Goal: Complete application form

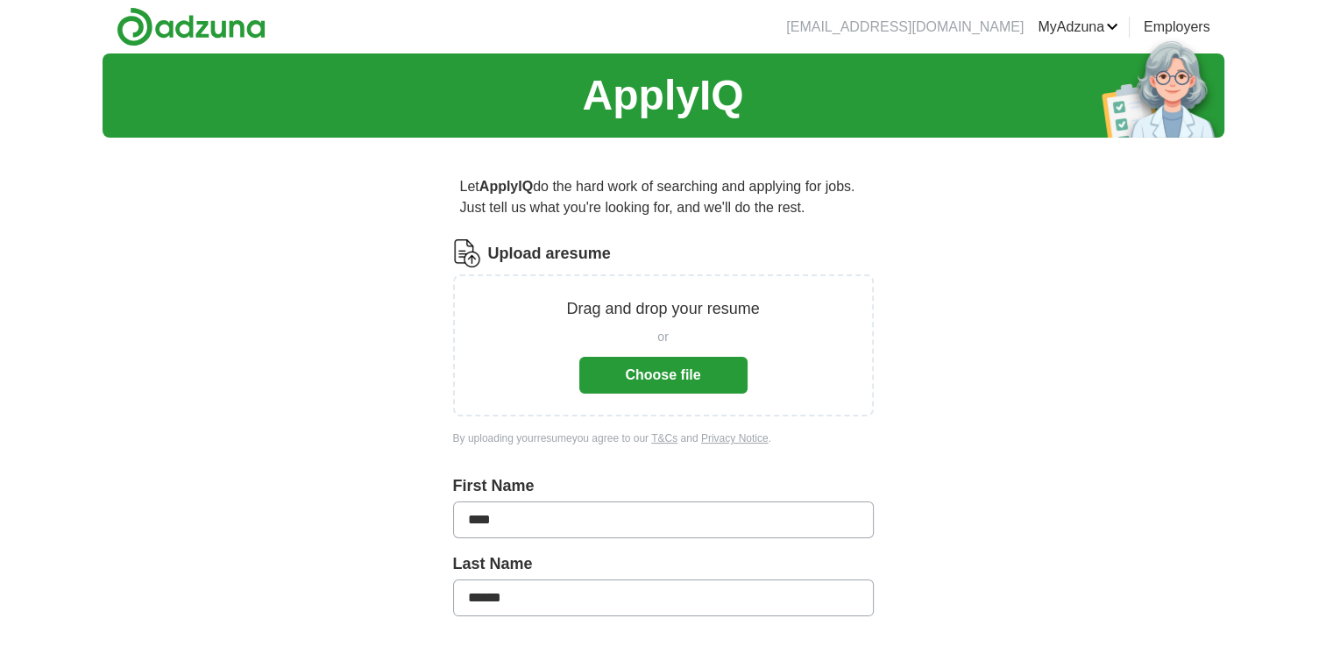
click at [675, 365] on button "Choose file" at bounding box center [663, 375] width 168 height 37
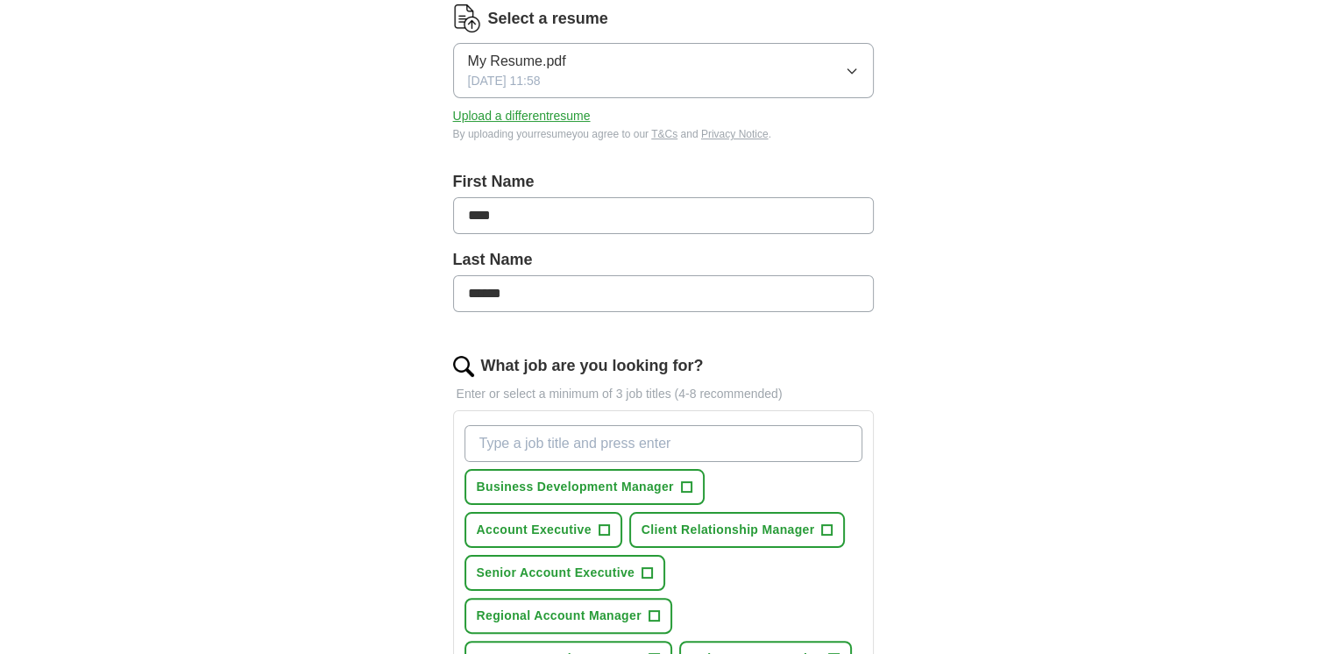
scroll to position [351, 0]
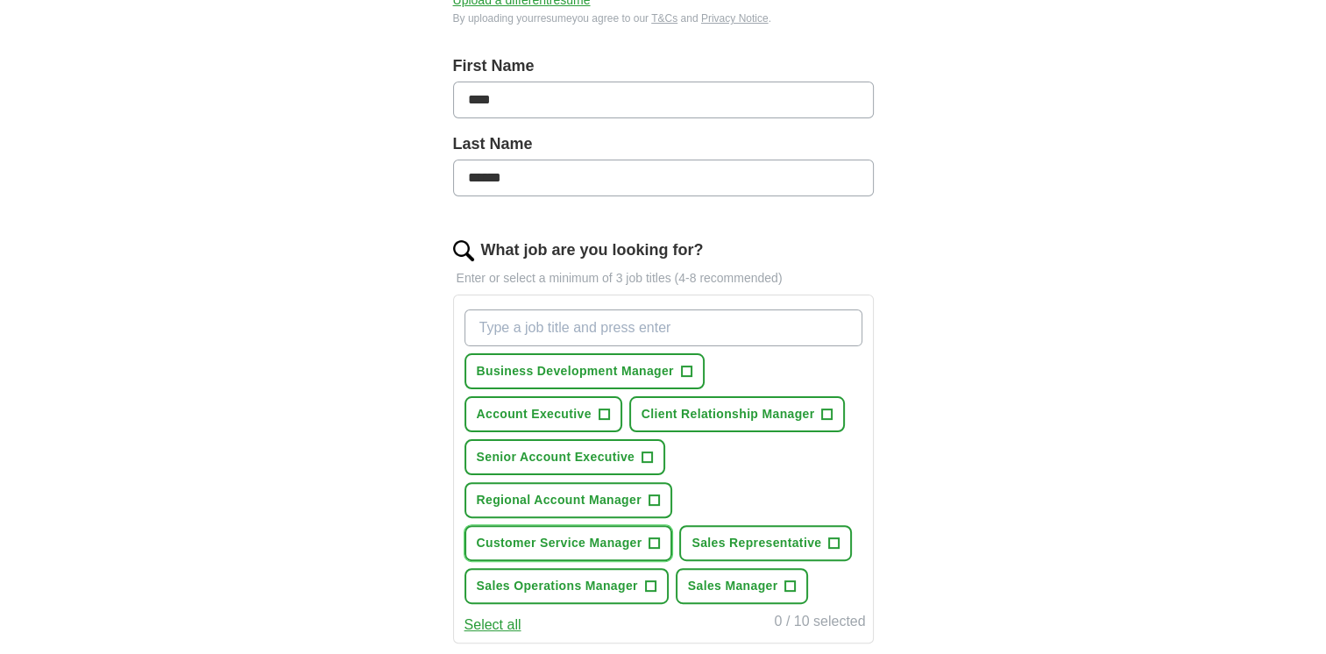
click at [587, 543] on span "Customer Service Manager" at bounding box center [560, 543] width 166 height 18
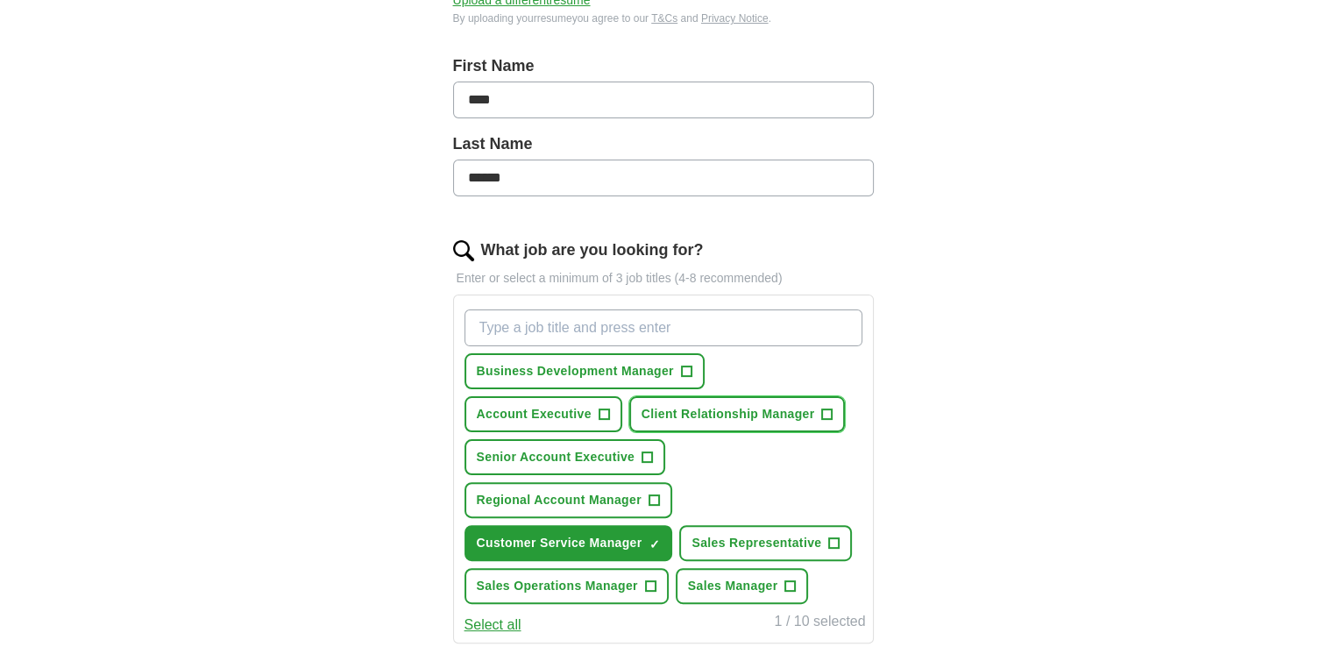
click at [721, 410] on span "Client Relationship Manager" at bounding box center [729, 414] width 174 height 18
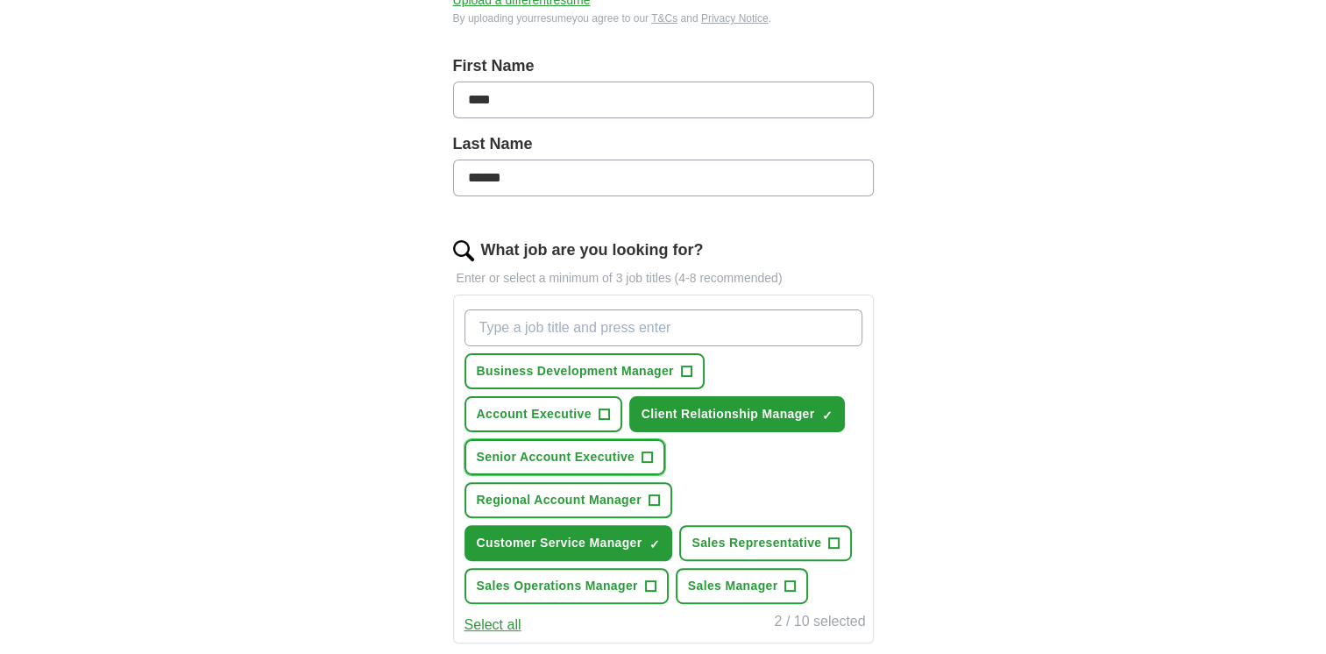
click at [550, 460] on span "Senior Account Executive" at bounding box center [556, 457] width 159 height 18
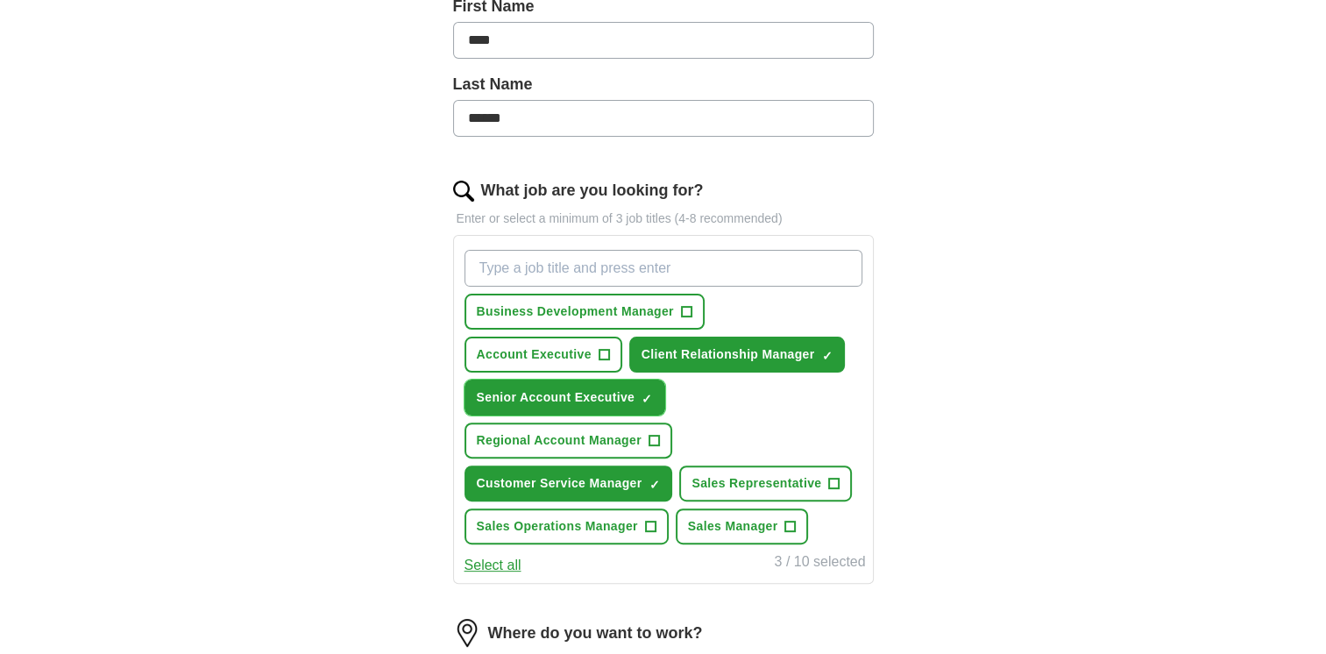
scroll to position [438, 0]
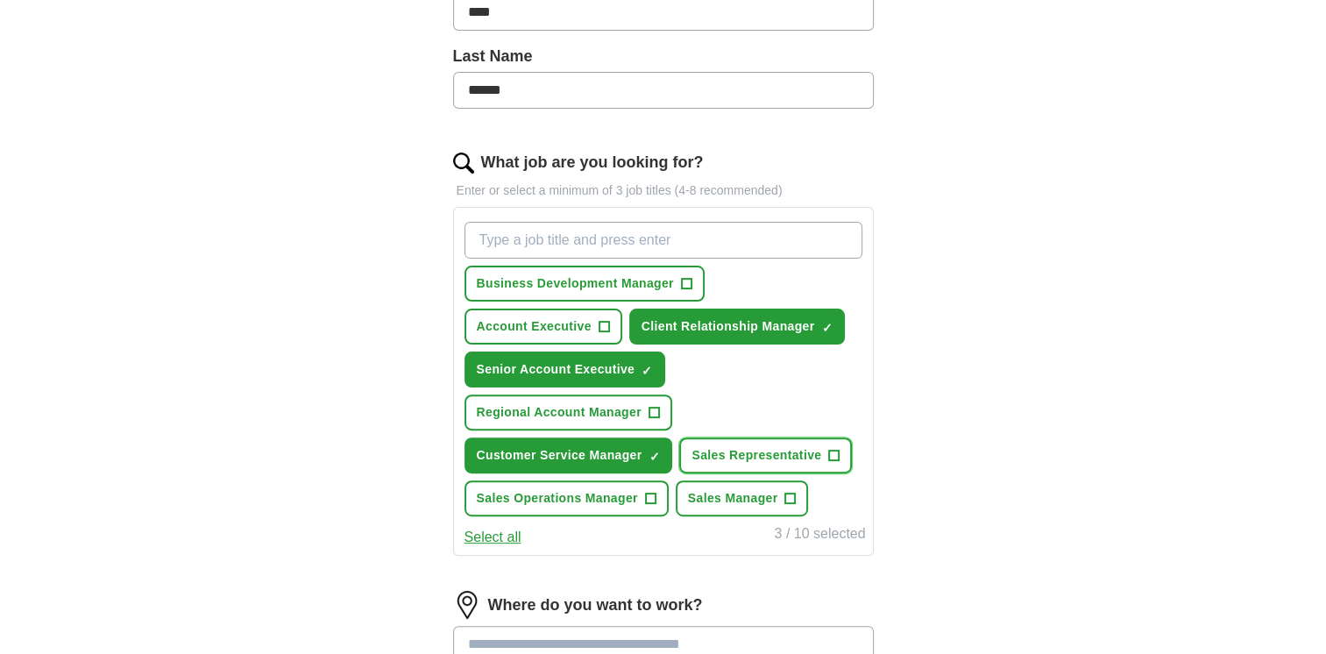
click at [740, 461] on button "Sales Representative +" at bounding box center [765, 455] width 173 height 36
click at [741, 489] on span "Sales Manager" at bounding box center [733, 498] width 90 height 18
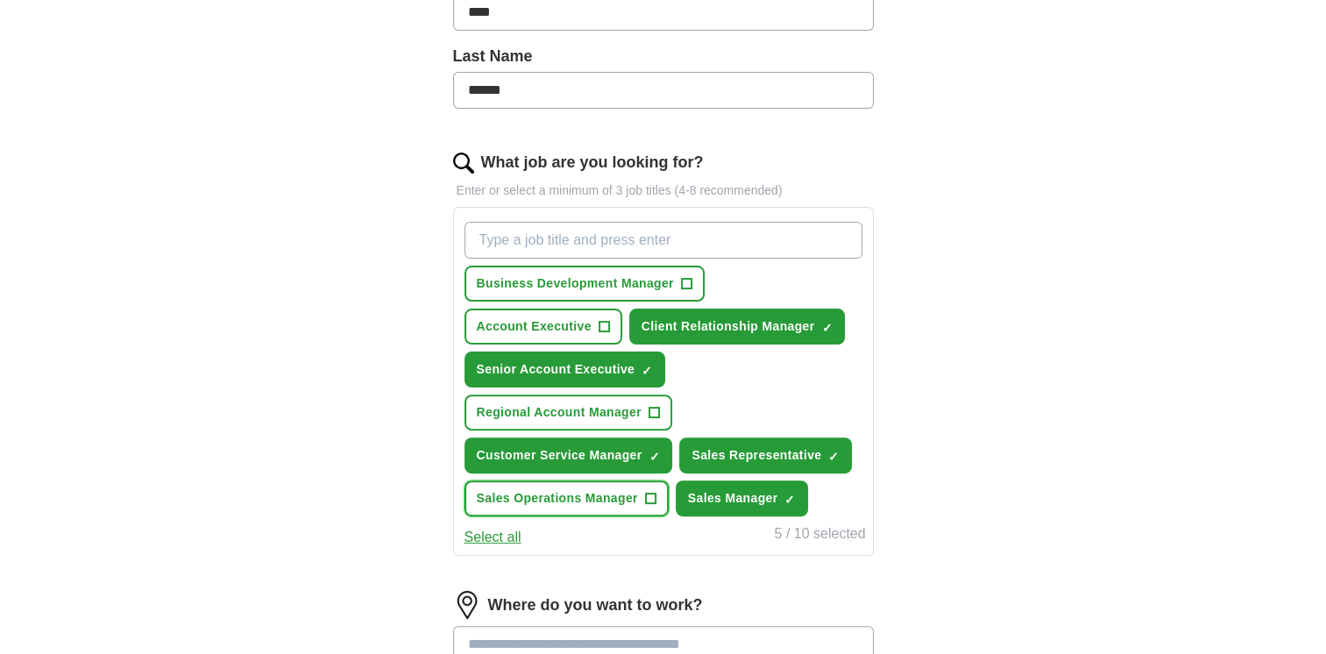
click at [623, 492] on span "Sales Operations Manager" at bounding box center [557, 498] width 161 height 18
click at [526, 280] on span "Business Development Manager" at bounding box center [575, 283] width 197 height 18
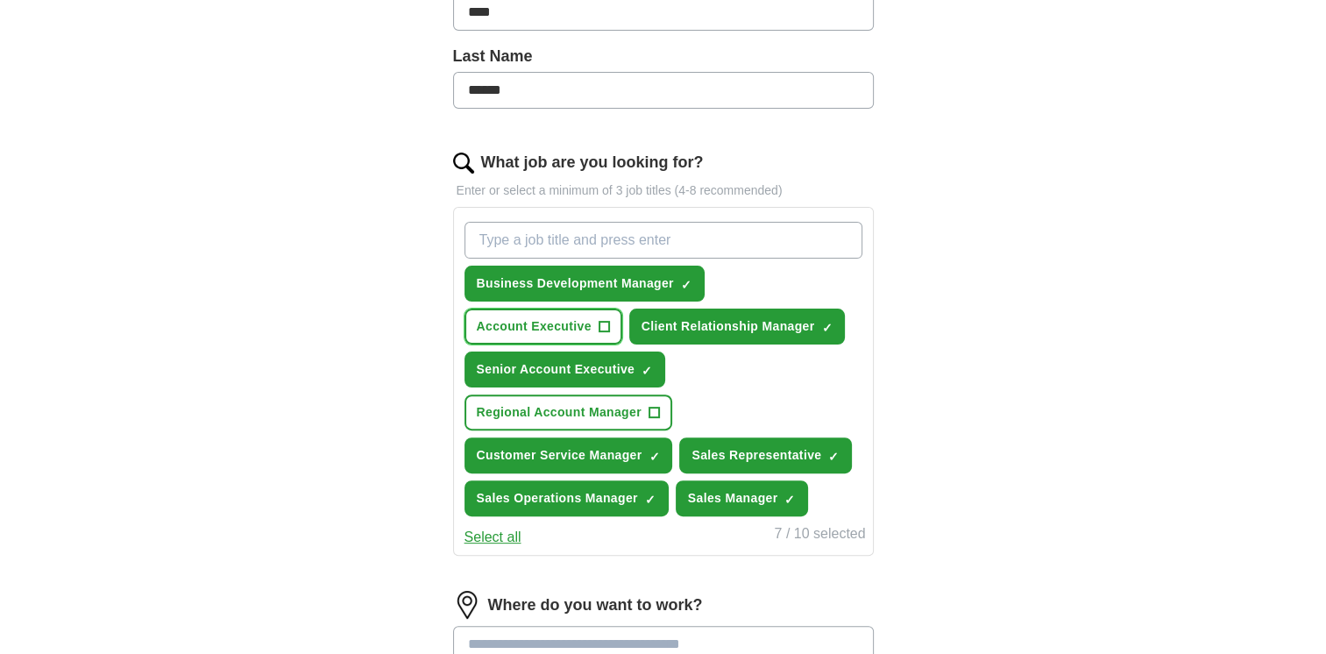
click at [564, 325] on span "Account Executive" at bounding box center [534, 326] width 115 height 18
click at [565, 412] on span "Regional Account Manager" at bounding box center [559, 412] width 165 height 18
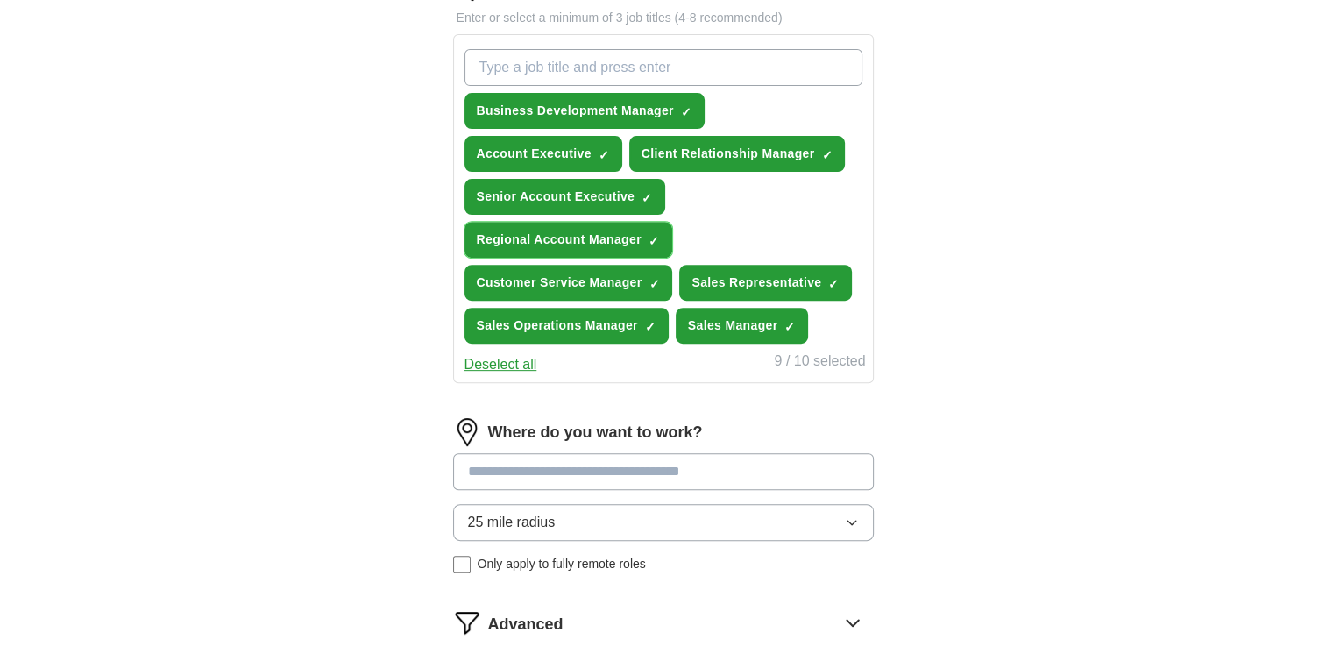
scroll to position [614, 0]
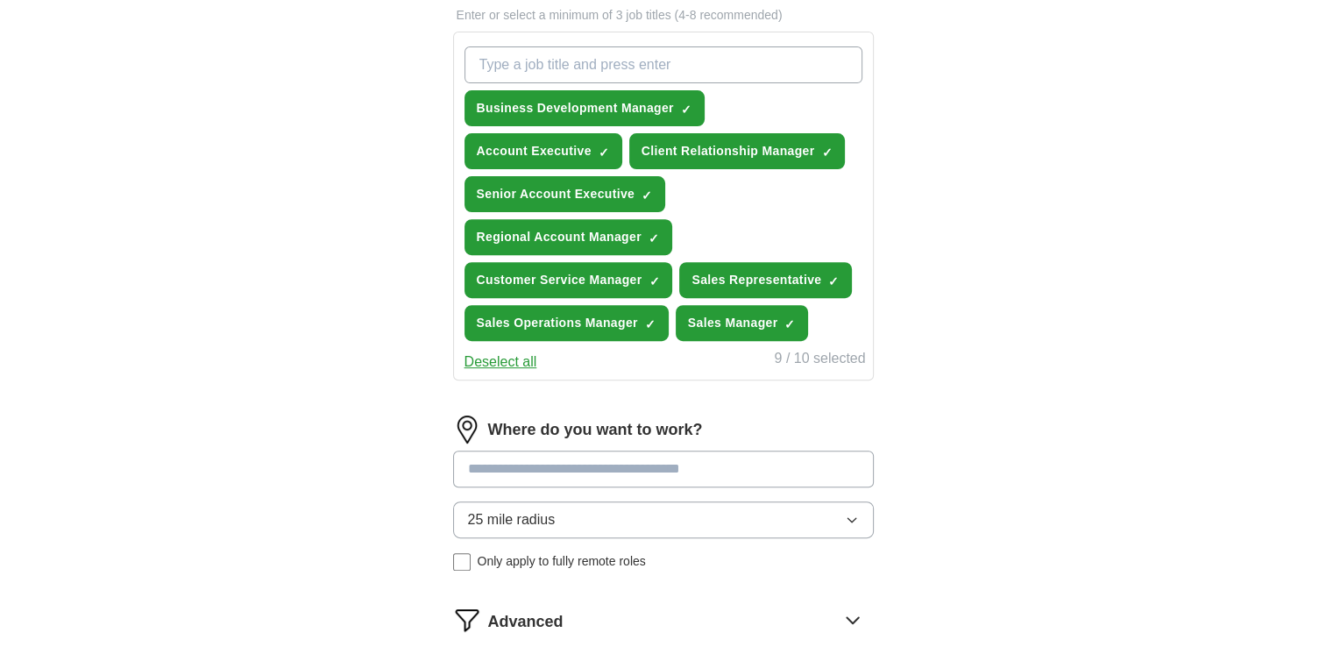
click at [535, 457] on input at bounding box center [663, 468] width 421 height 37
type input "*"
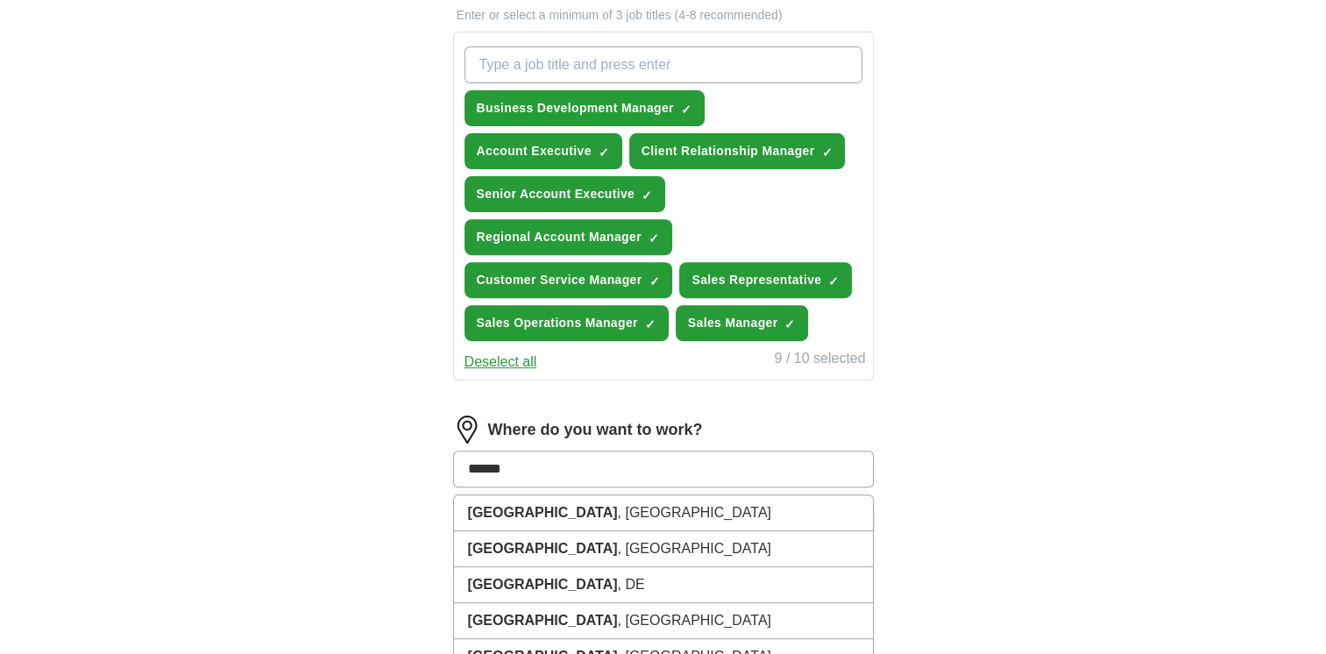
type input "*****"
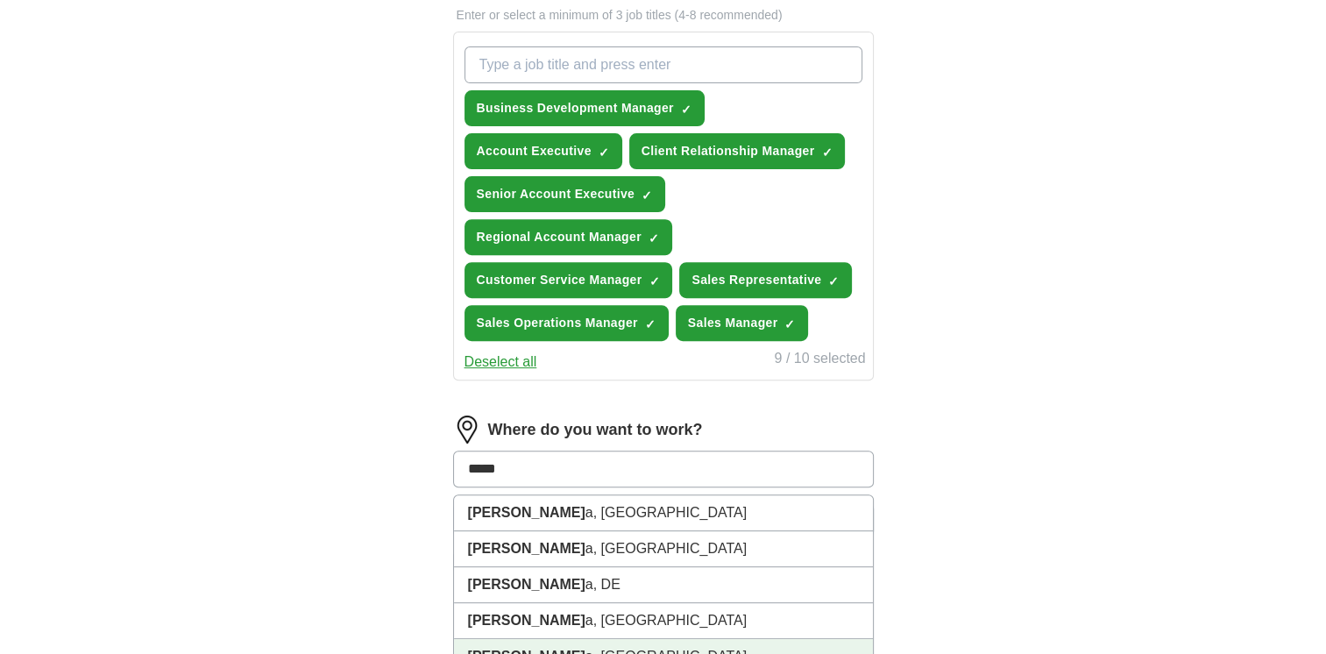
click at [597, 647] on li "[PERSON_NAME] a, [GEOGRAPHIC_DATA]" at bounding box center [663, 657] width 419 height 36
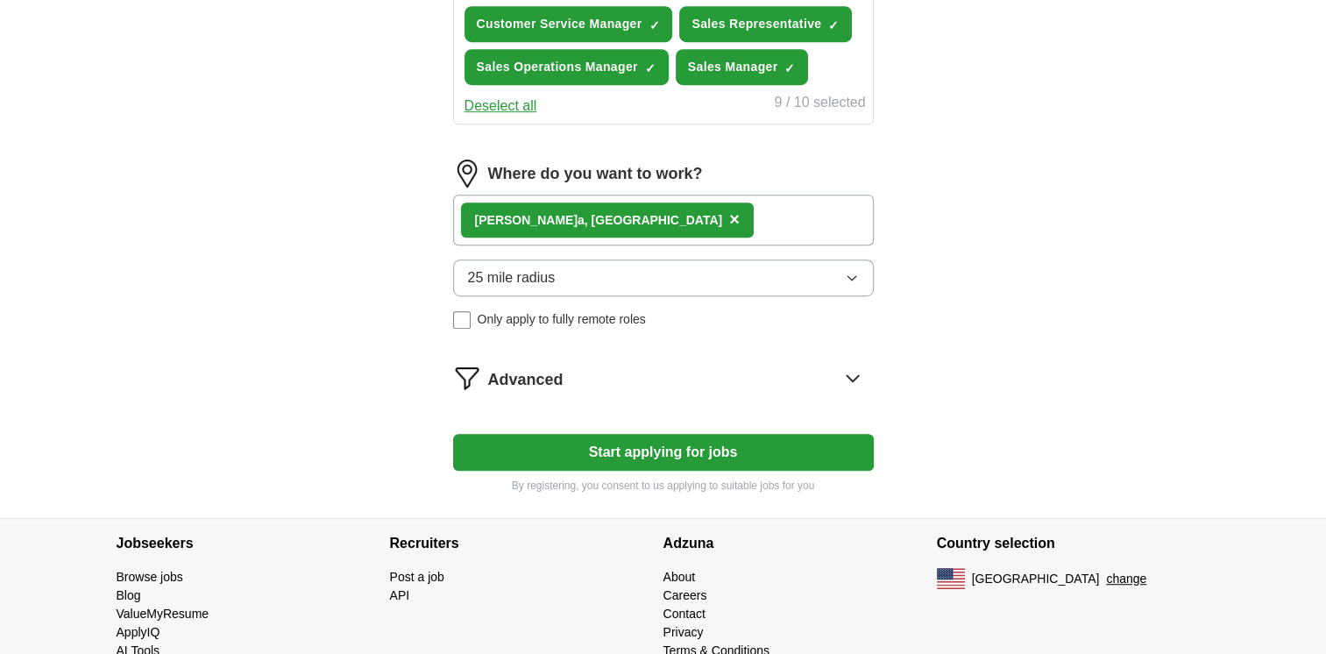
scroll to position [876, 0]
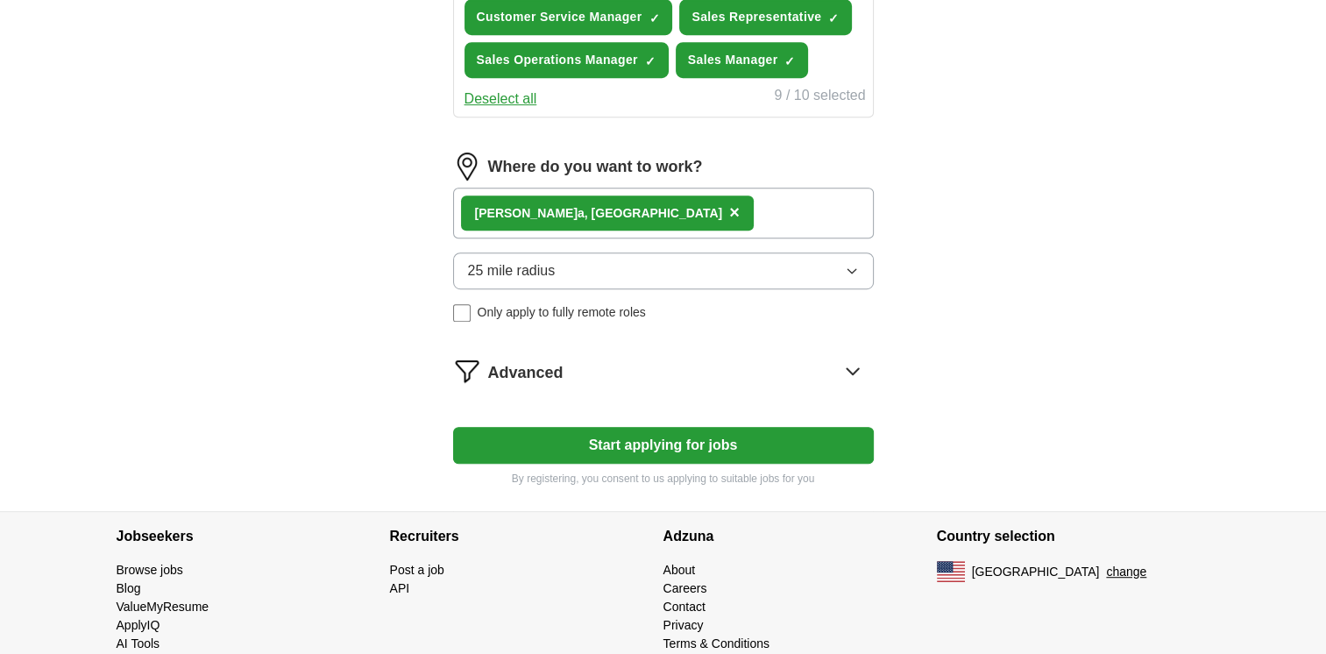
click at [633, 431] on button "Start applying for jobs" at bounding box center [663, 445] width 421 height 37
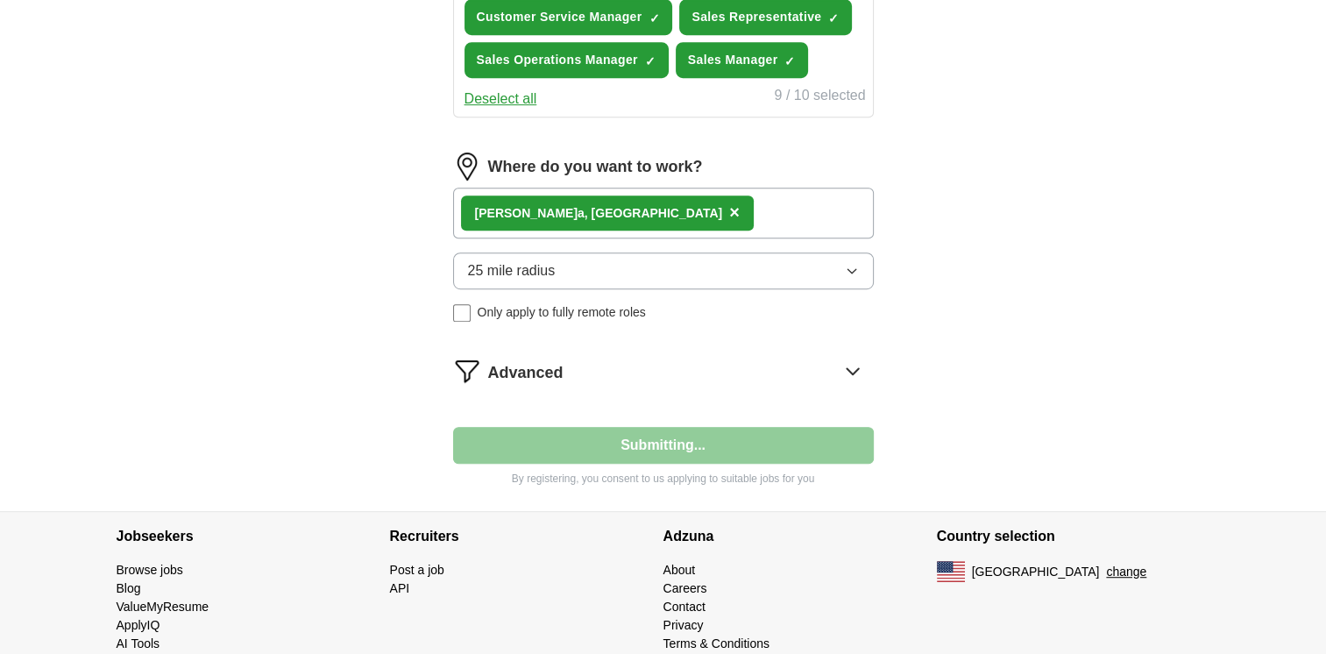
select select "**"
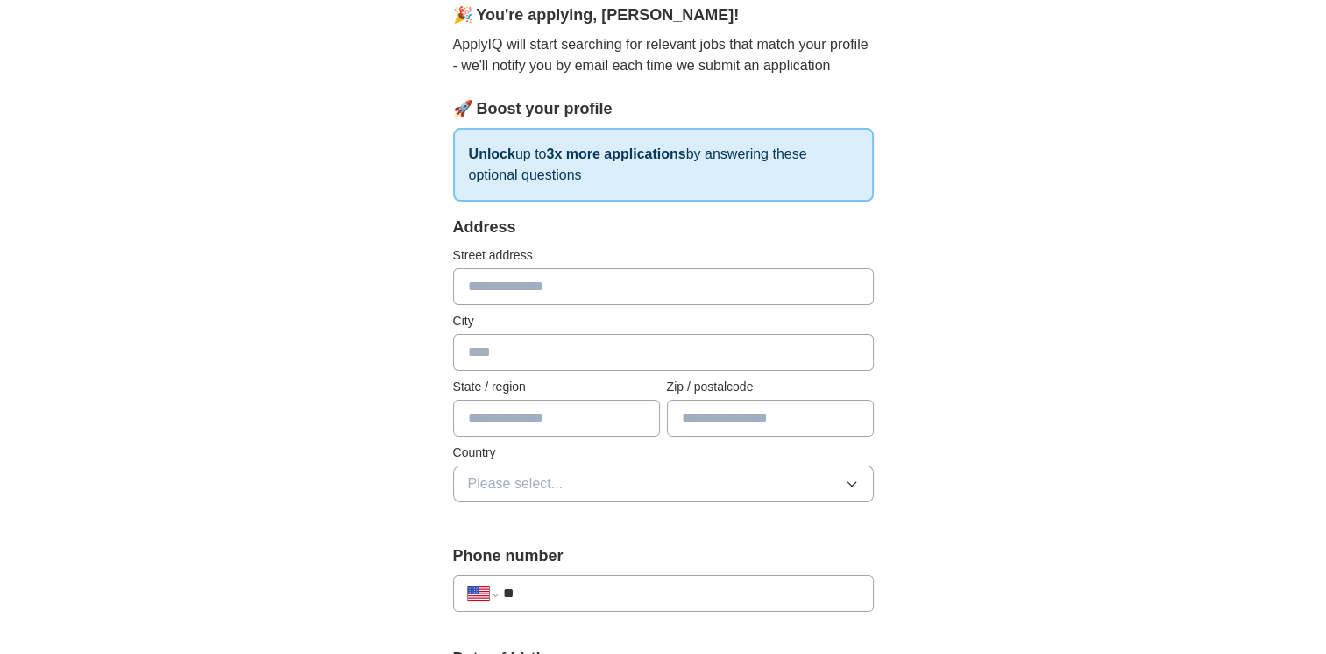
scroll to position [175, 0]
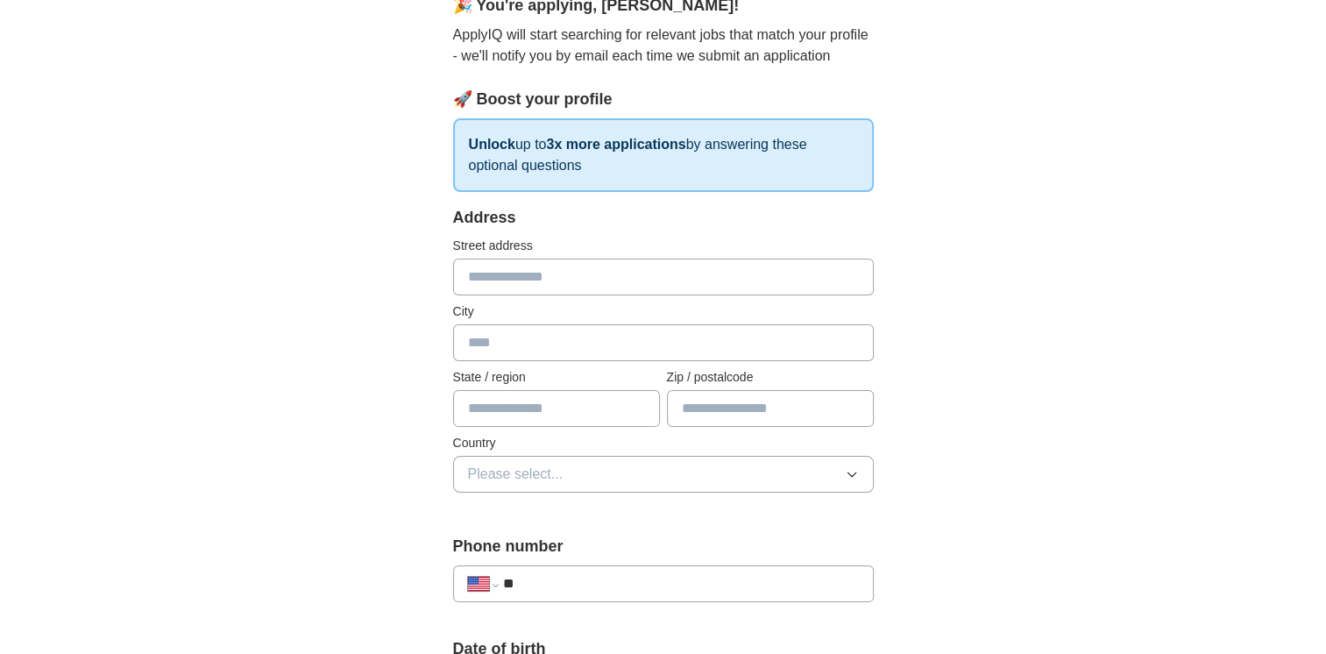
click at [516, 281] on input "text" at bounding box center [663, 277] width 421 height 37
type input "**********"
type input "******"
type input "*****"
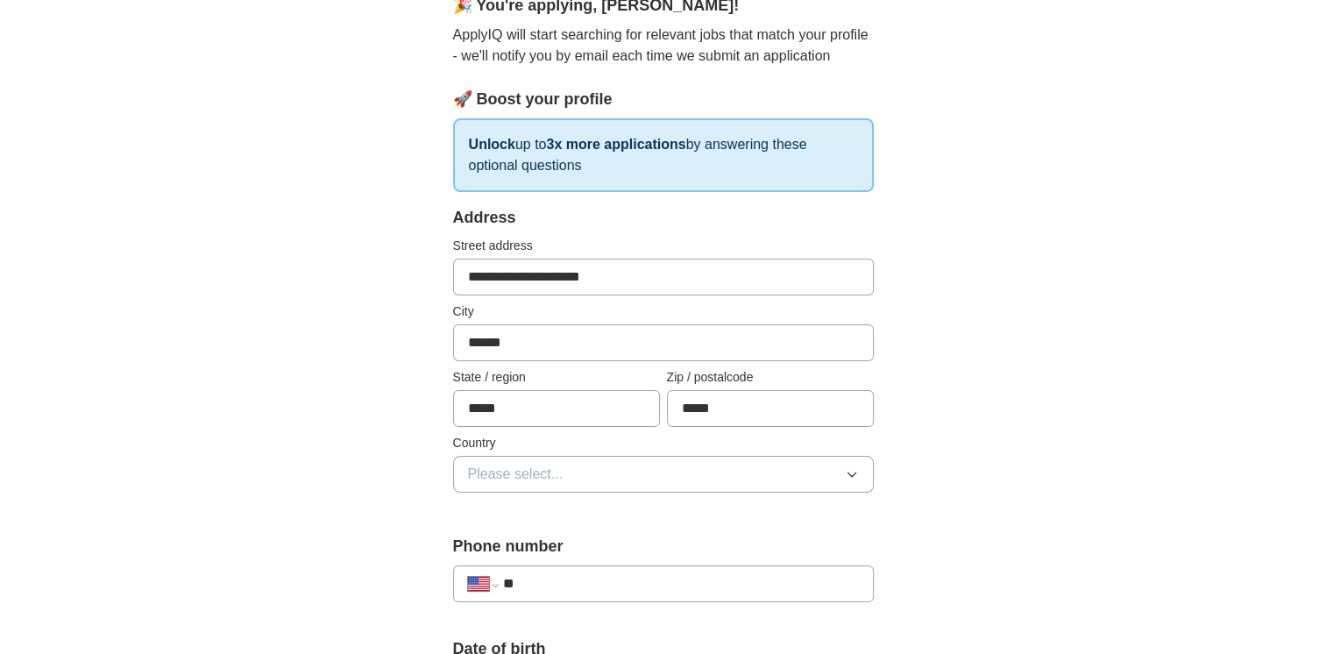
click at [514, 478] on span "Please select..." at bounding box center [516, 474] width 96 height 21
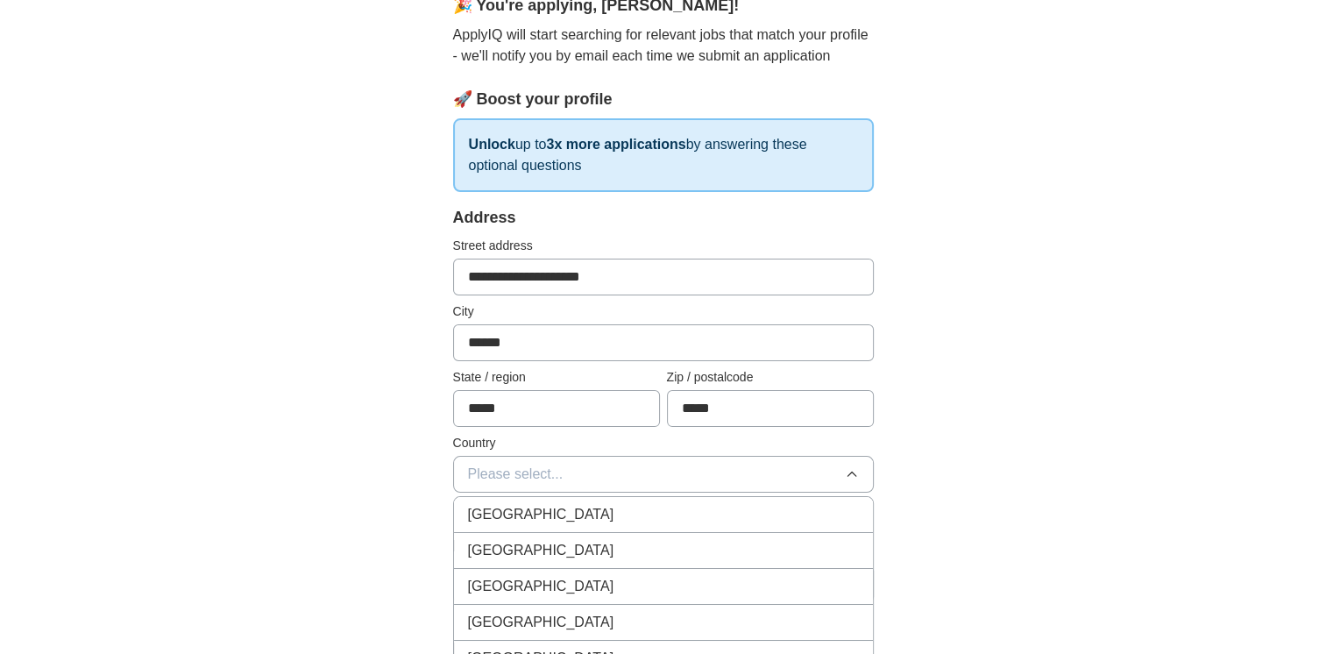
click at [547, 542] on span "[GEOGRAPHIC_DATA]" at bounding box center [541, 550] width 146 height 21
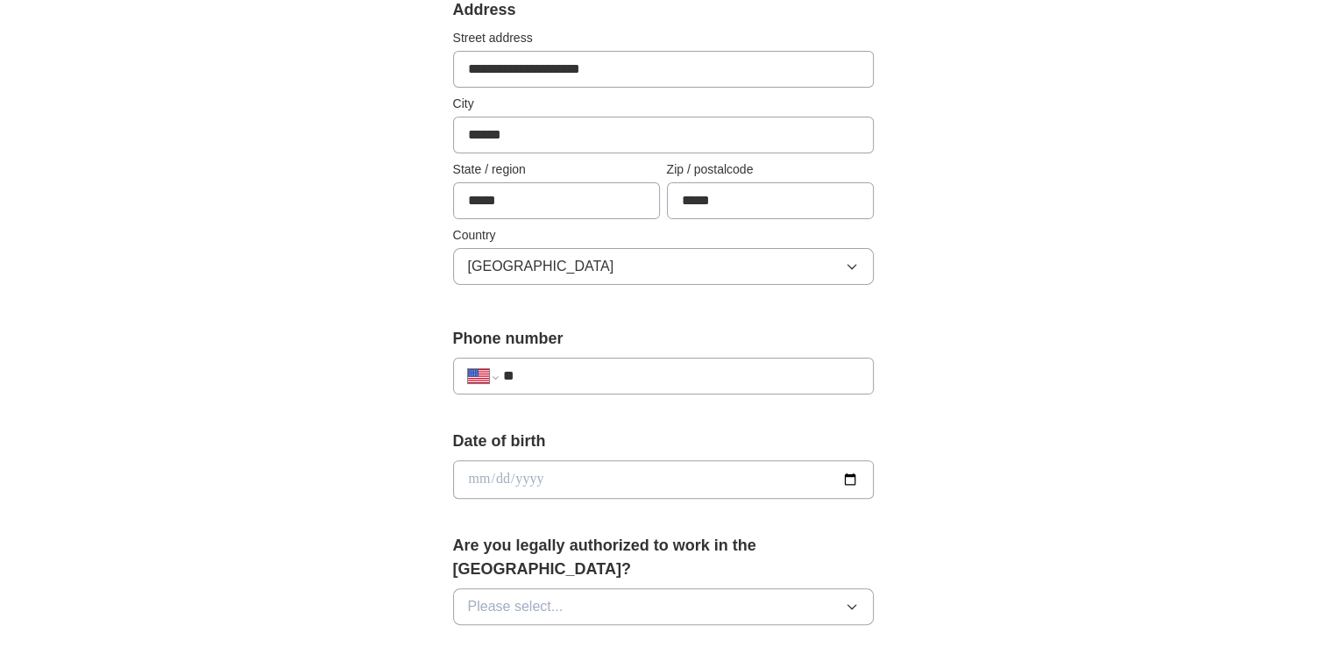
scroll to position [438, 0]
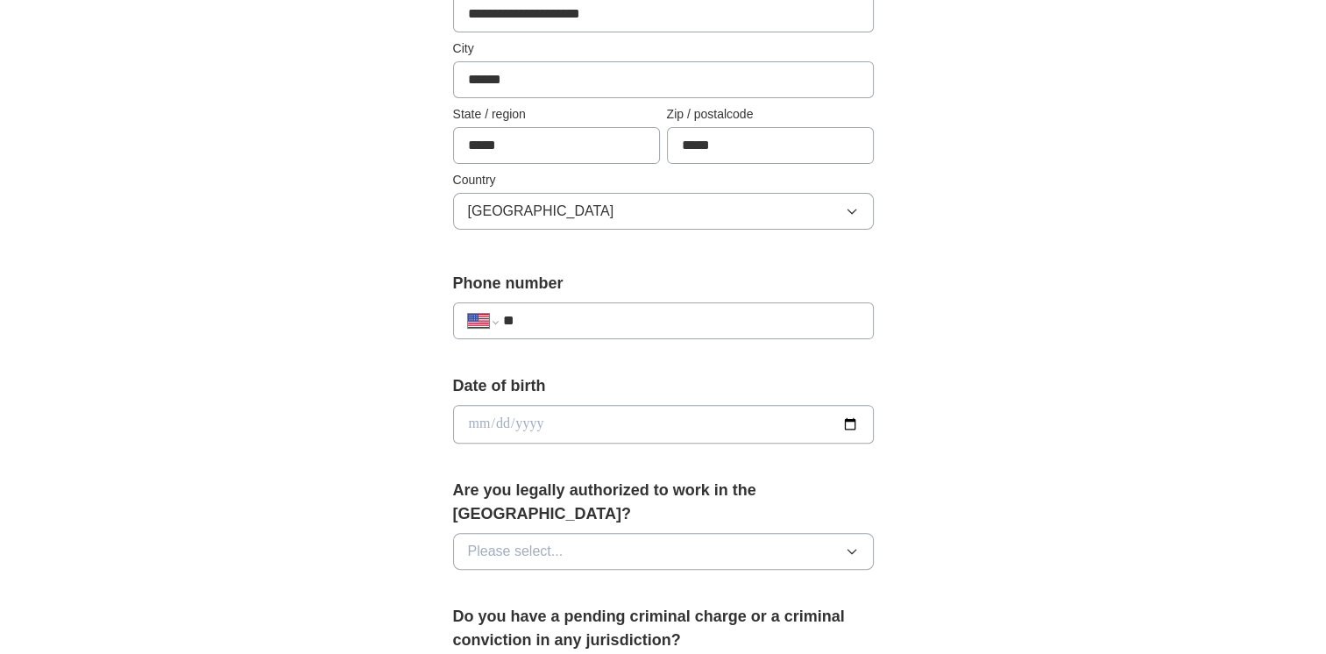
click at [576, 322] on input "**" at bounding box center [680, 320] width 356 height 21
type input "**********"
click at [589, 419] on input "date" at bounding box center [663, 424] width 421 height 39
type input "**********"
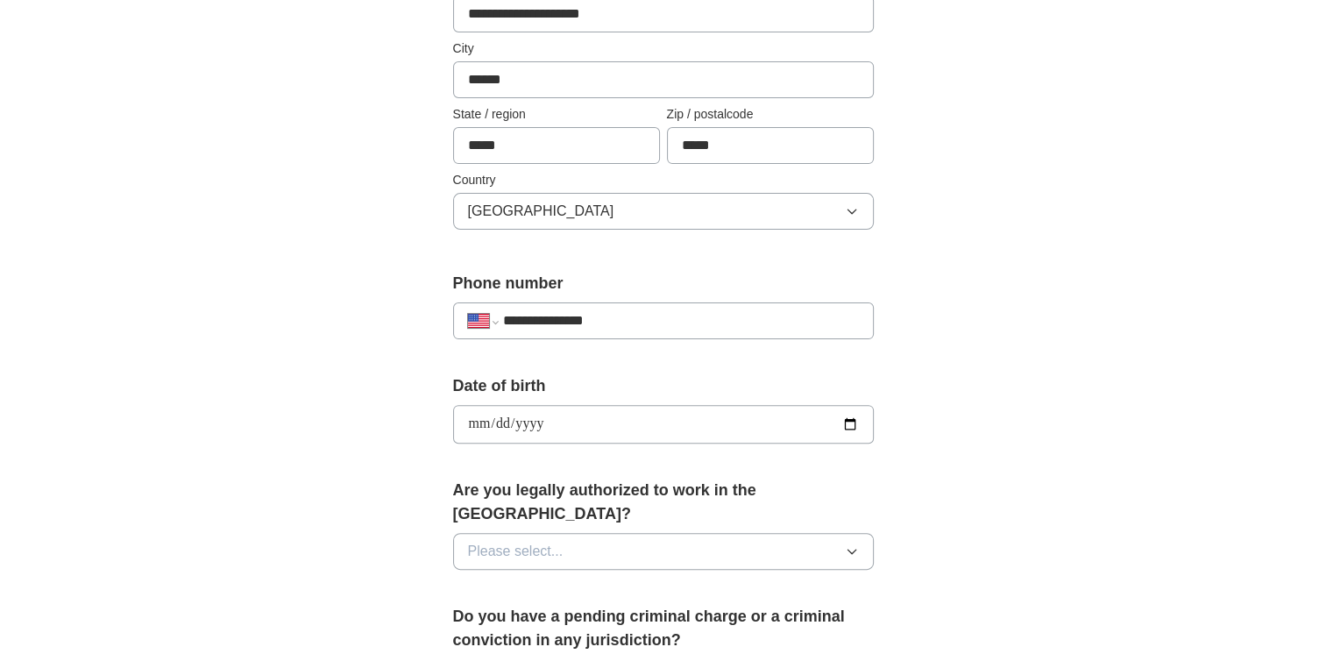
type input "**********"
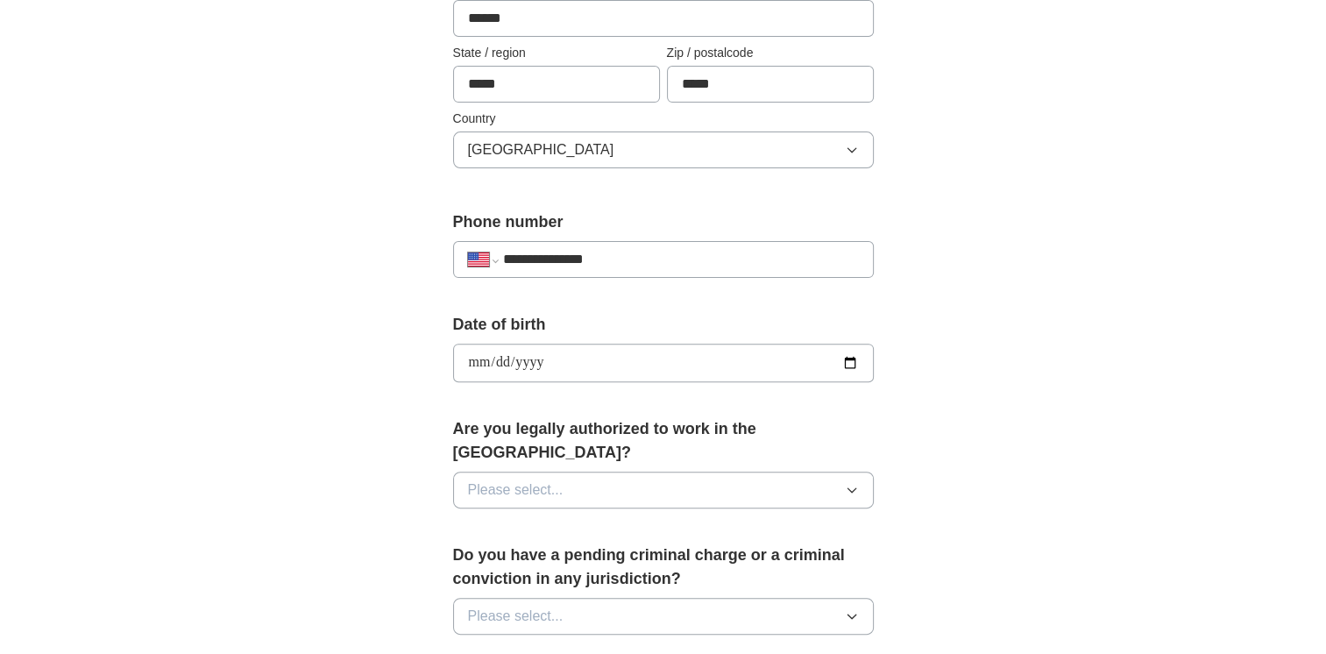
scroll to position [526, 0]
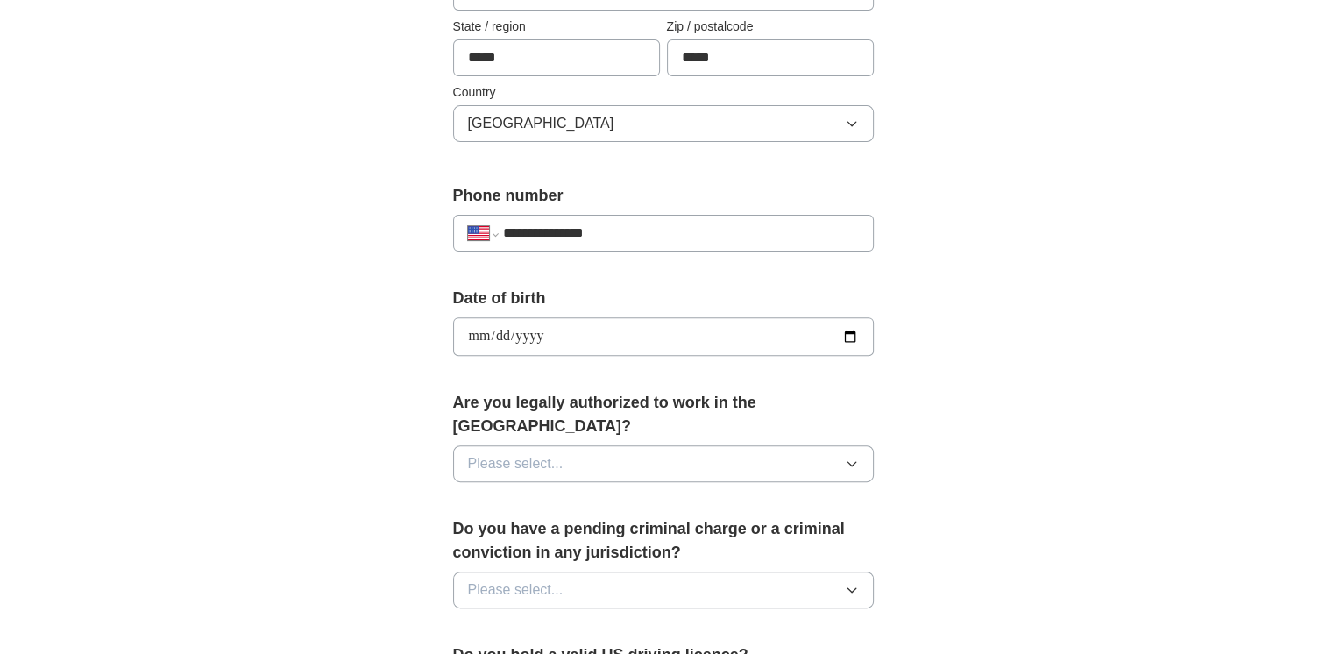
click at [653, 445] on button "Please select..." at bounding box center [663, 463] width 421 height 37
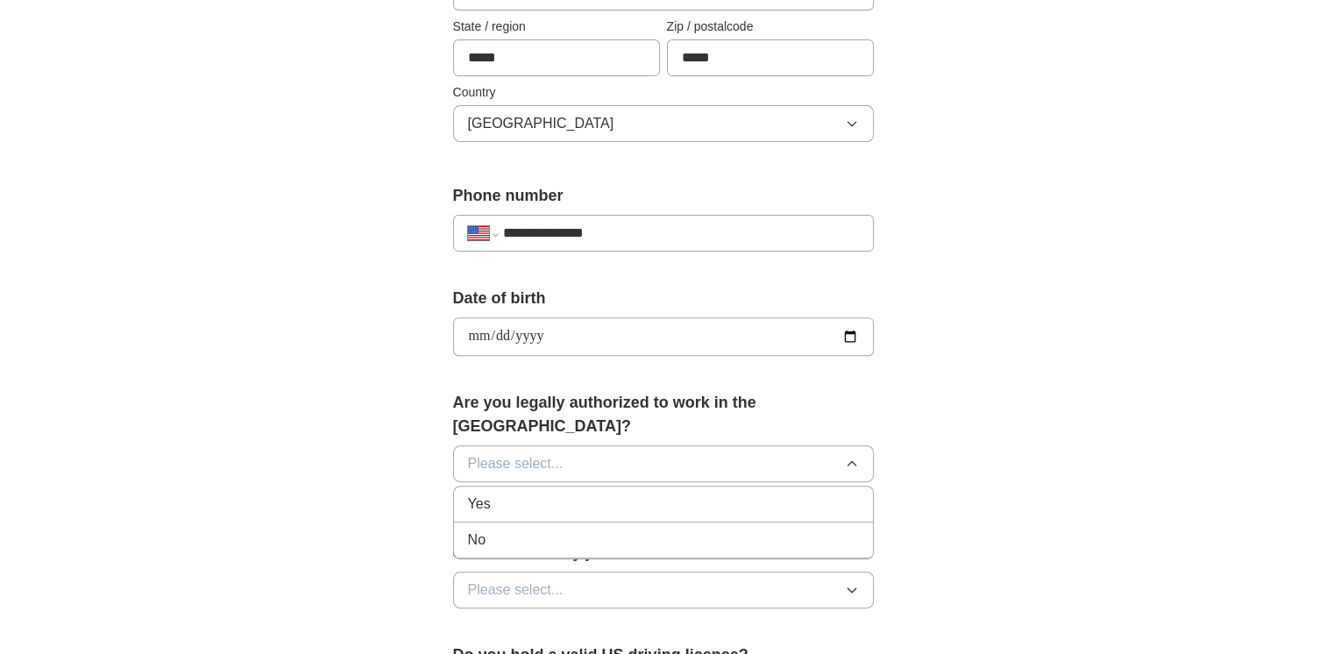
click at [635, 493] on div "Yes" at bounding box center [663, 503] width 391 height 21
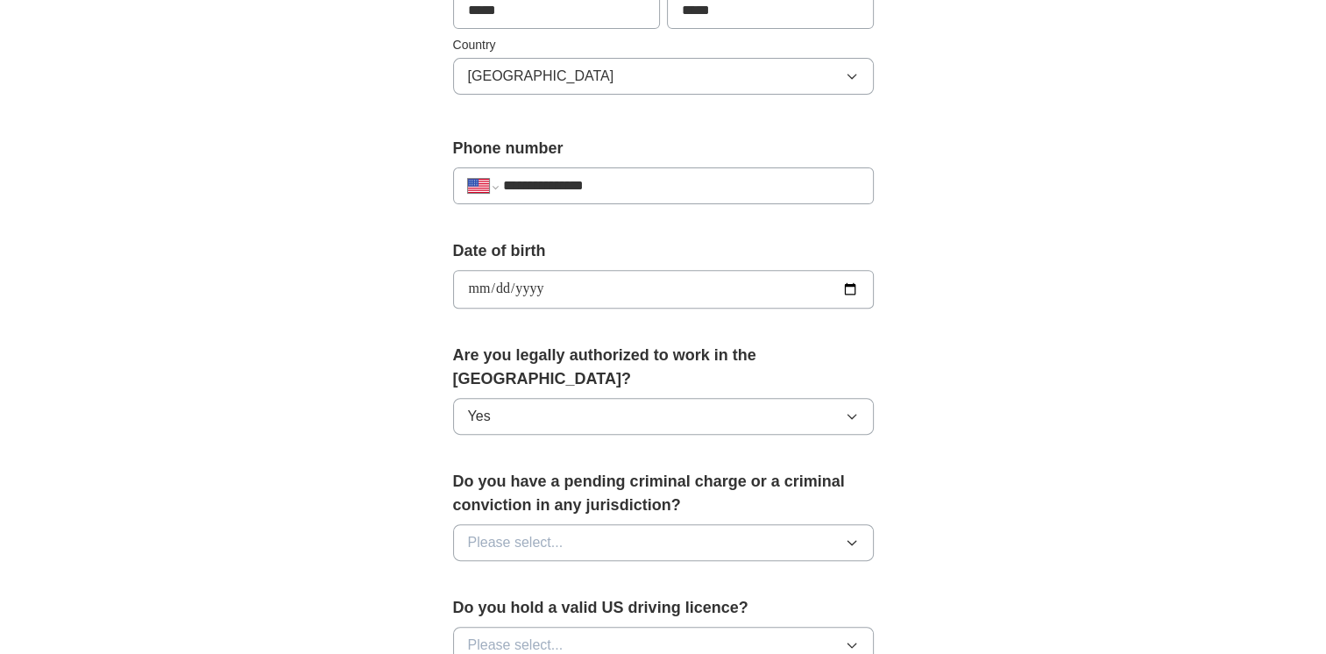
scroll to position [614, 0]
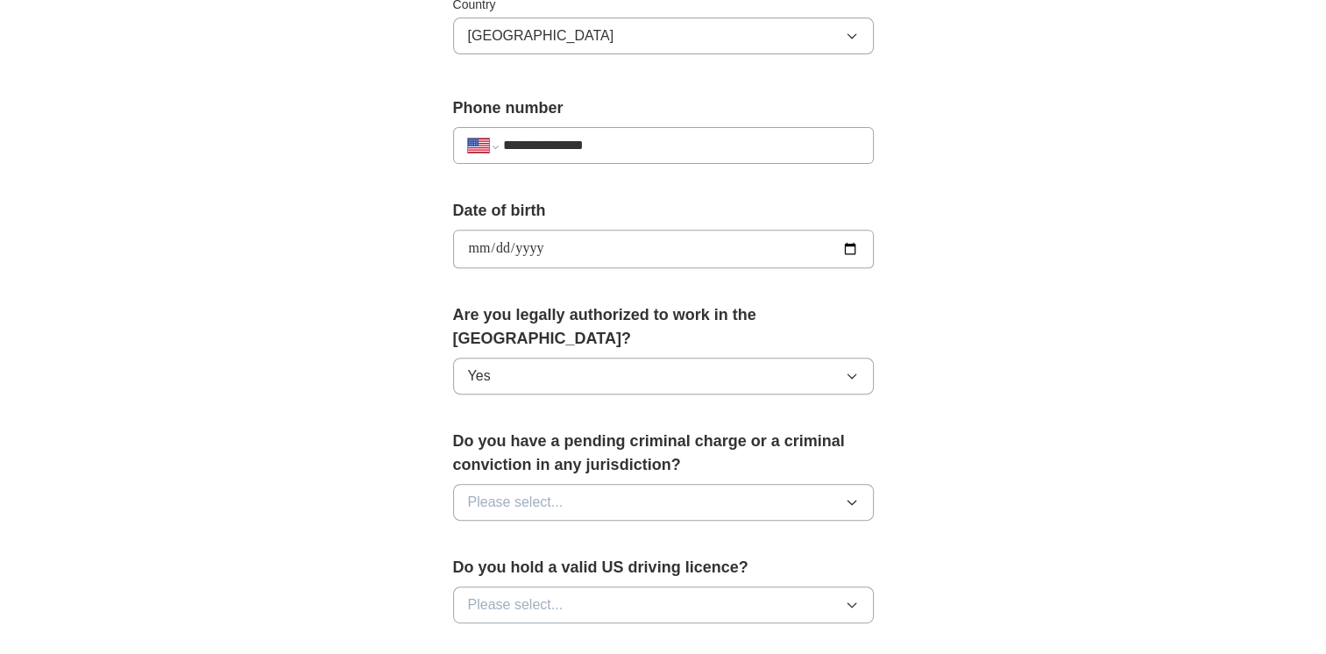
click at [635, 484] on button "Please select..." at bounding box center [663, 502] width 421 height 37
click at [634, 568] on div "No" at bounding box center [663, 578] width 391 height 21
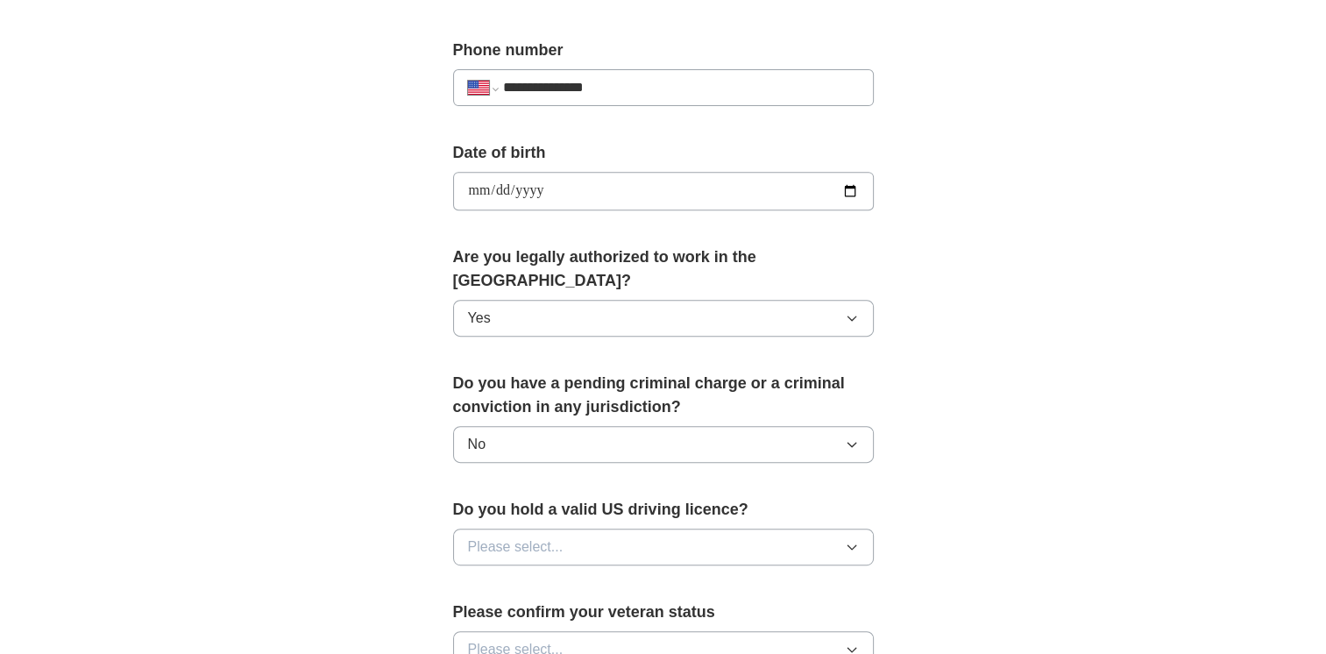
scroll to position [789, 0]
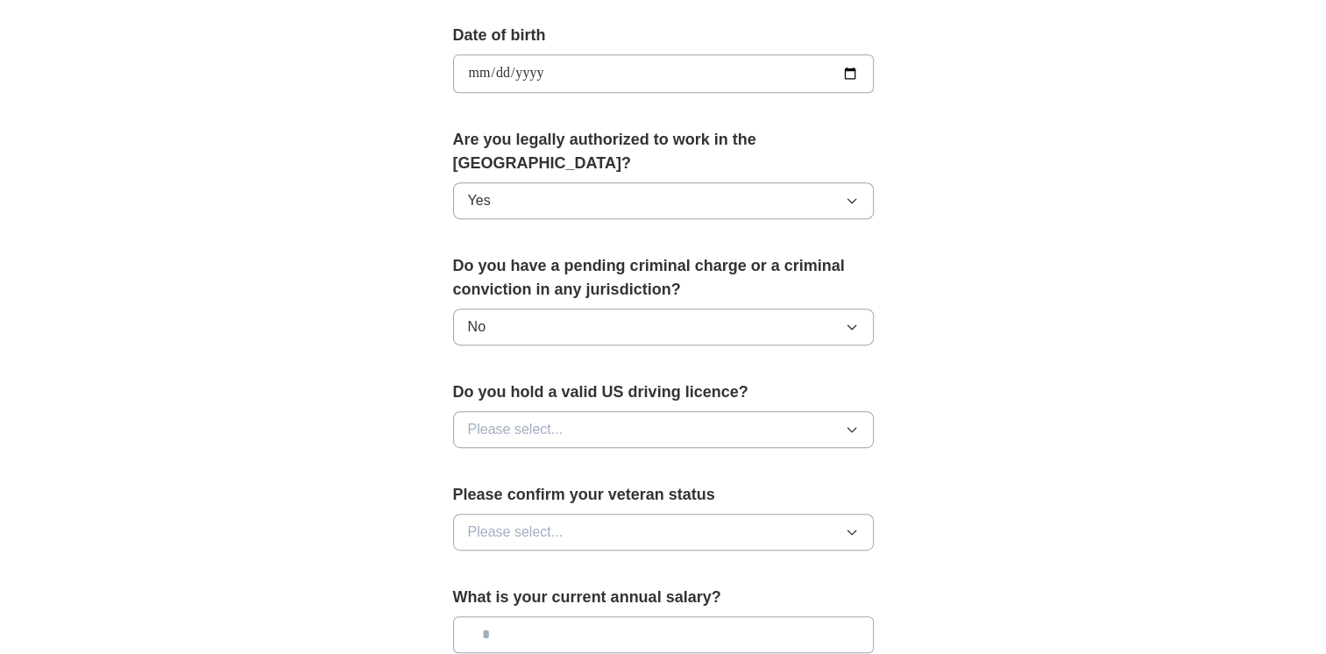
click at [627, 411] on button "Please select..." at bounding box center [663, 429] width 421 height 37
click at [627, 459] on div "Yes" at bounding box center [663, 469] width 391 height 21
click at [608, 514] on button "Please select..." at bounding box center [663, 532] width 421 height 37
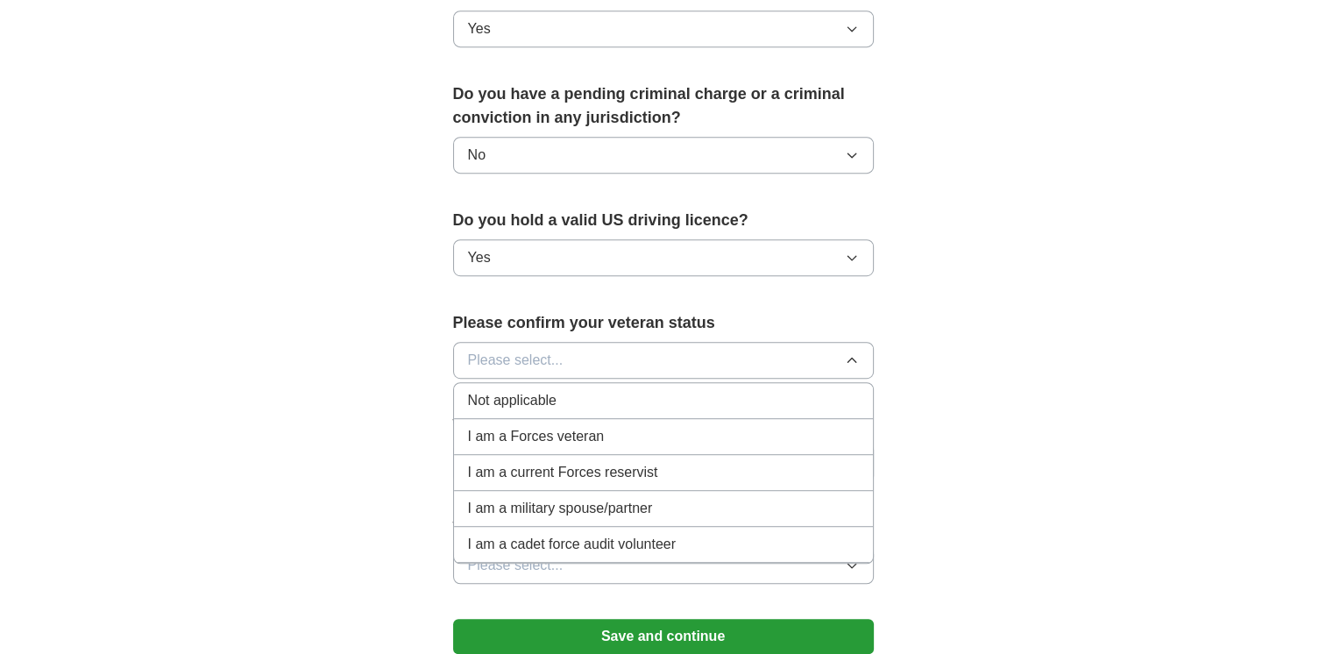
scroll to position [964, 0]
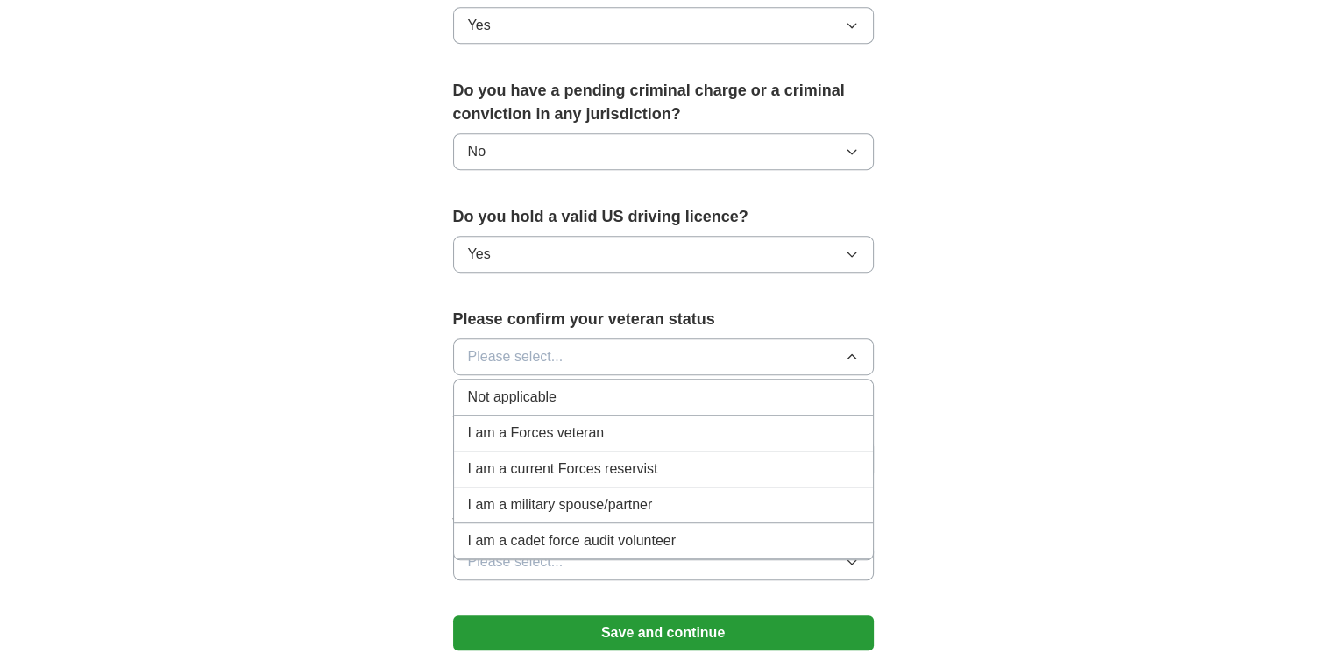
click at [536, 387] on span "Not applicable" at bounding box center [512, 397] width 89 height 21
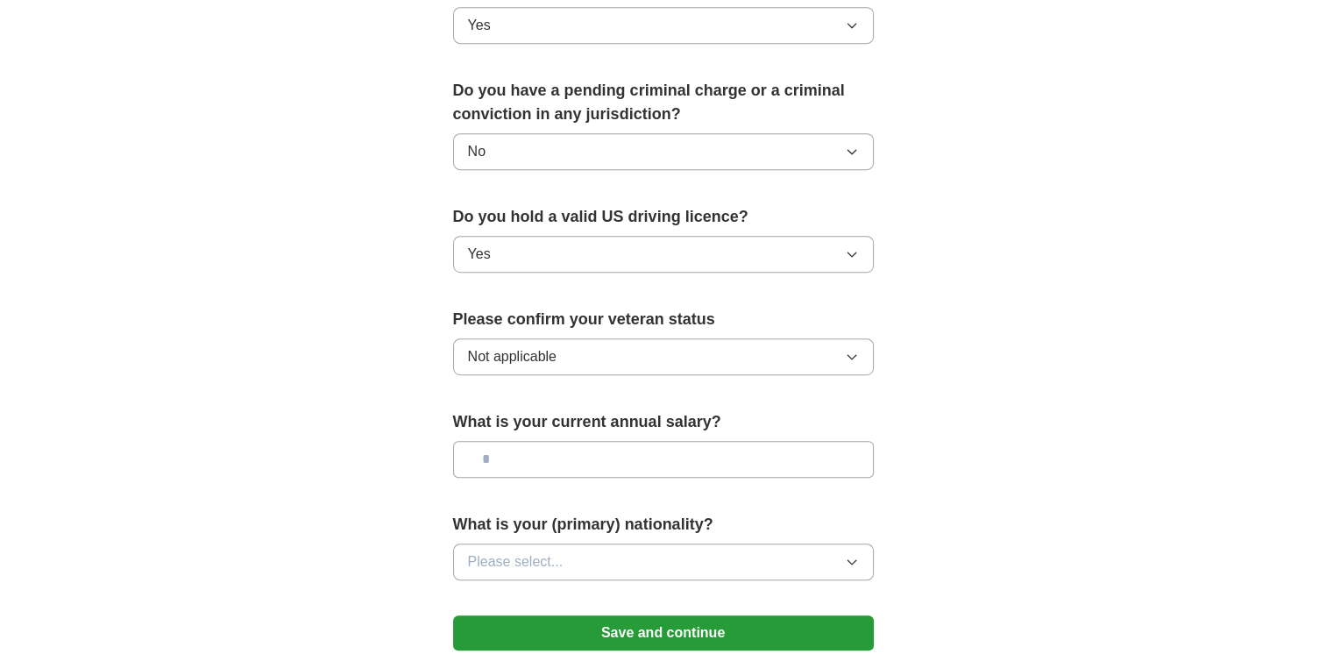
click at [606, 338] on button "Not applicable" at bounding box center [663, 356] width 421 height 37
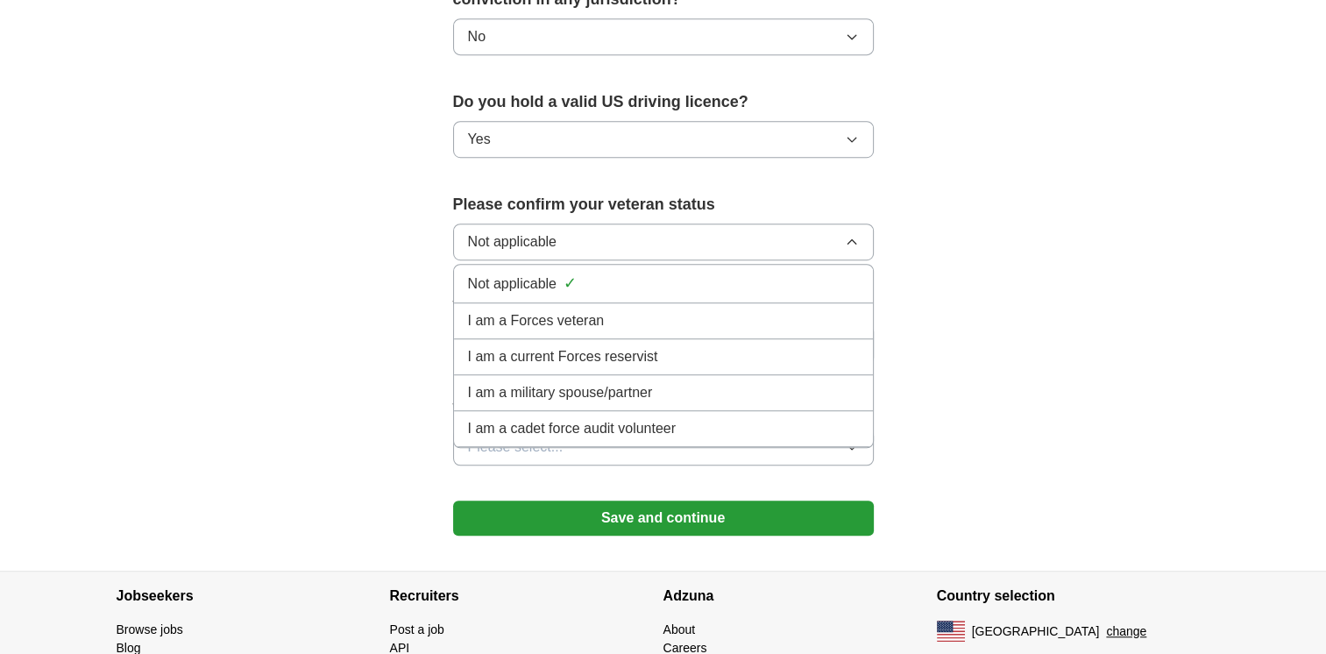
scroll to position [1052, 0]
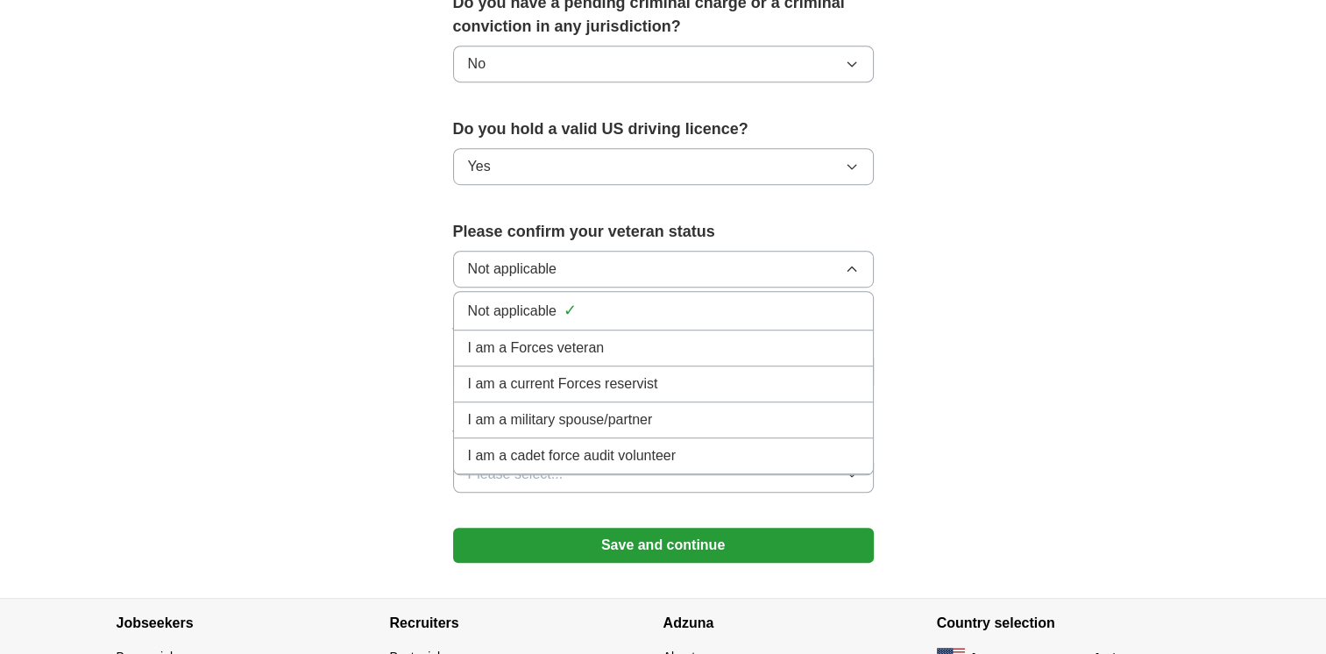
click at [640, 299] on div "Not applicable ✓" at bounding box center [663, 311] width 391 height 24
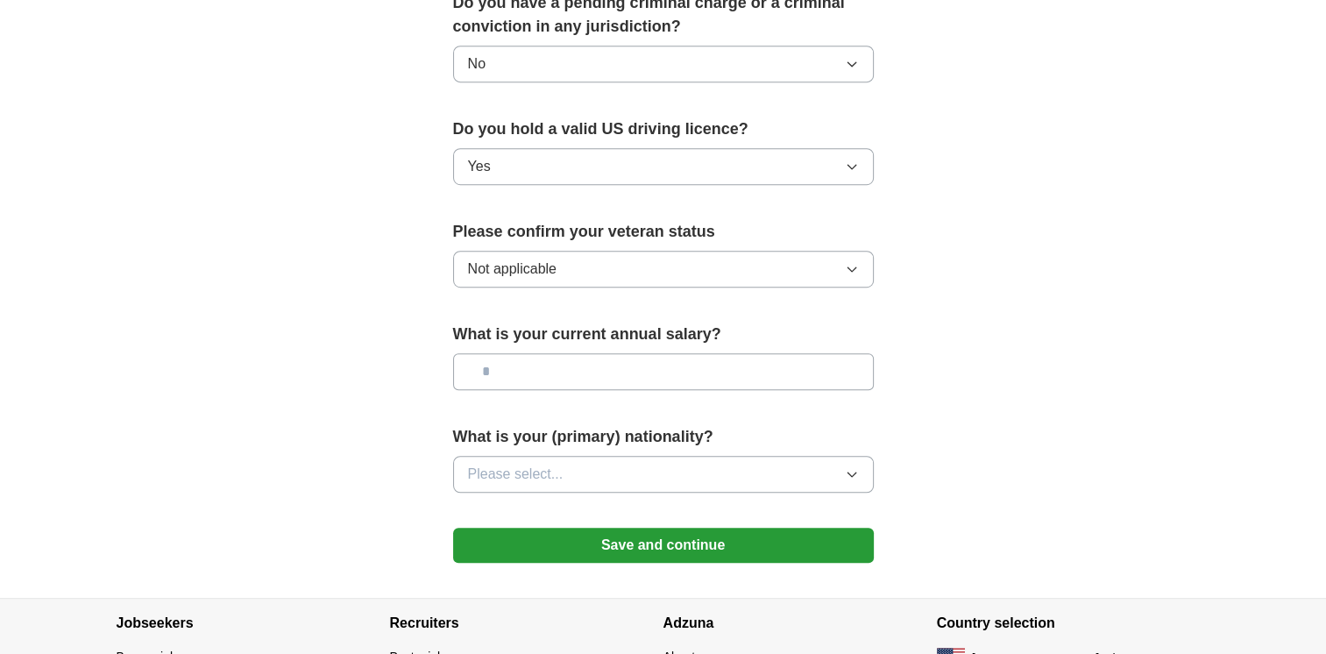
click at [601, 353] on input "text" at bounding box center [663, 371] width 421 height 37
type input "**"
type input "*******"
click at [647, 456] on button "Please select..." at bounding box center [663, 474] width 421 height 37
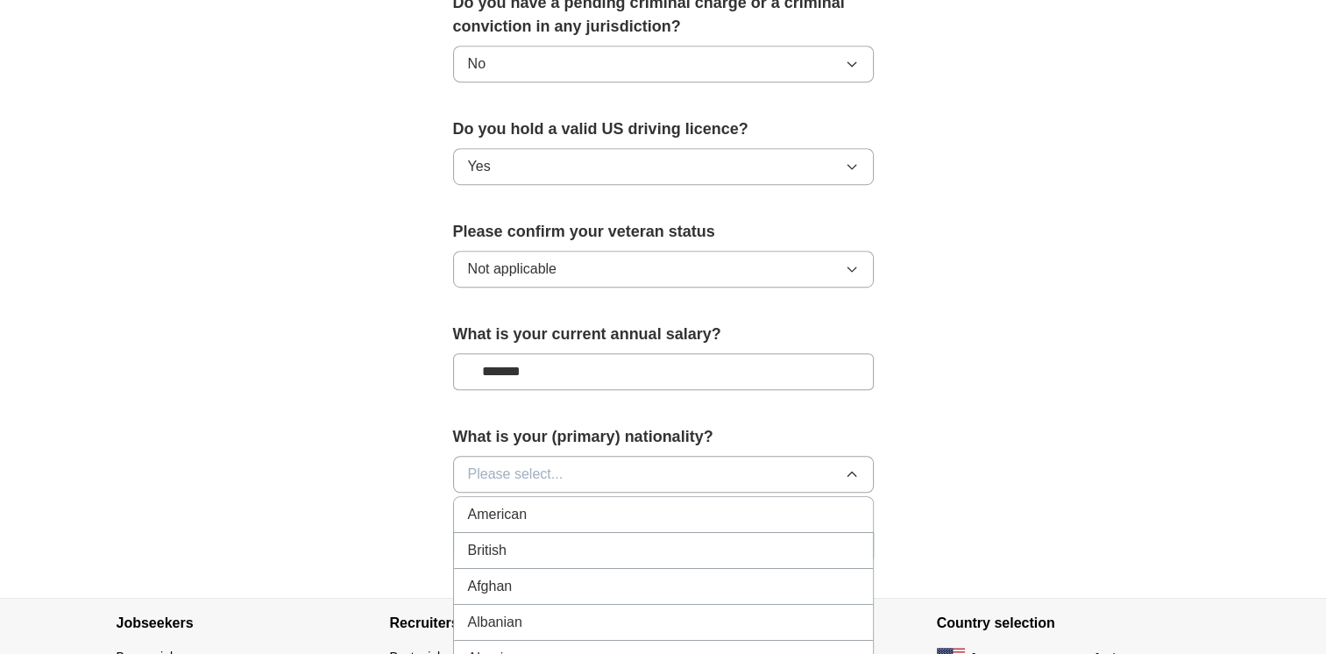
scroll to position [964, 0]
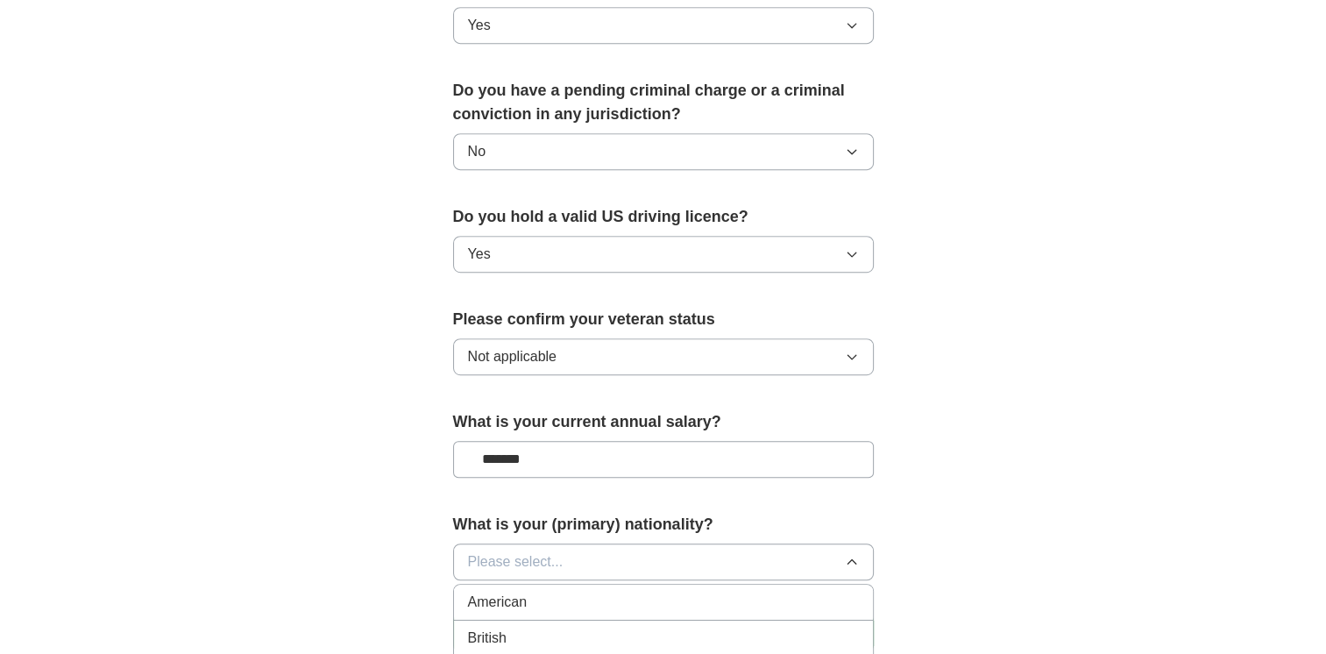
click at [624, 592] on div "American" at bounding box center [663, 602] width 391 height 21
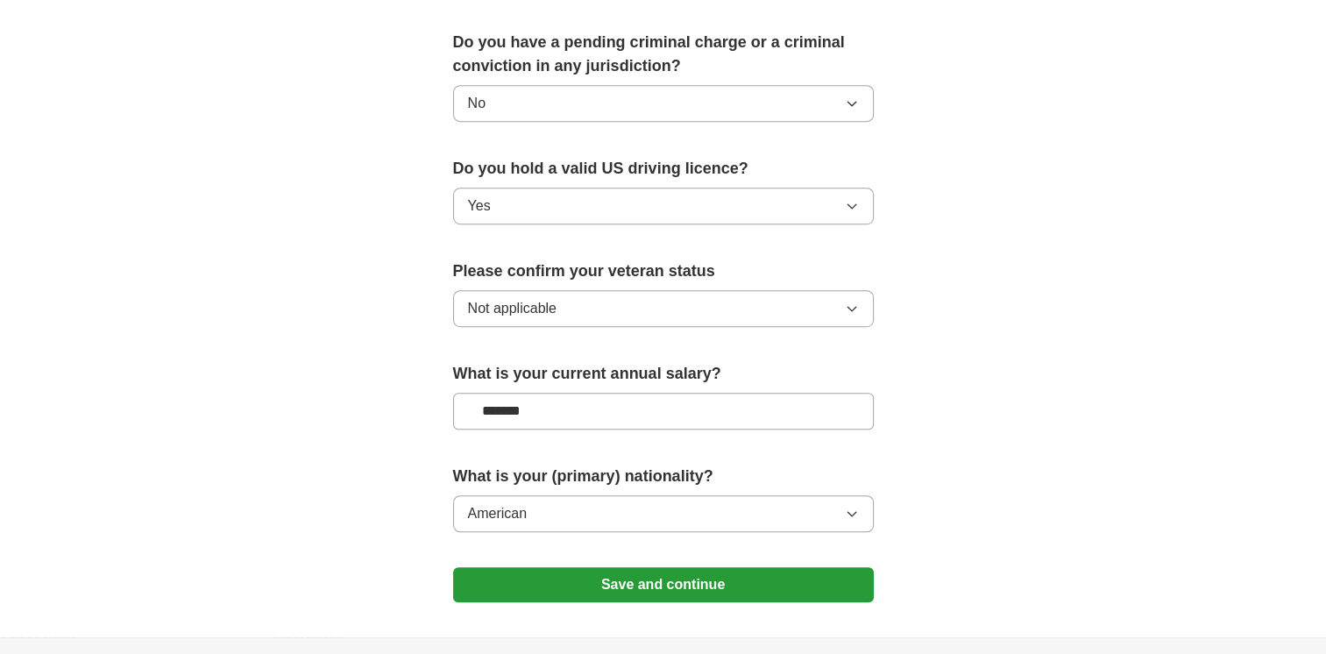
scroll to position [1052, 0]
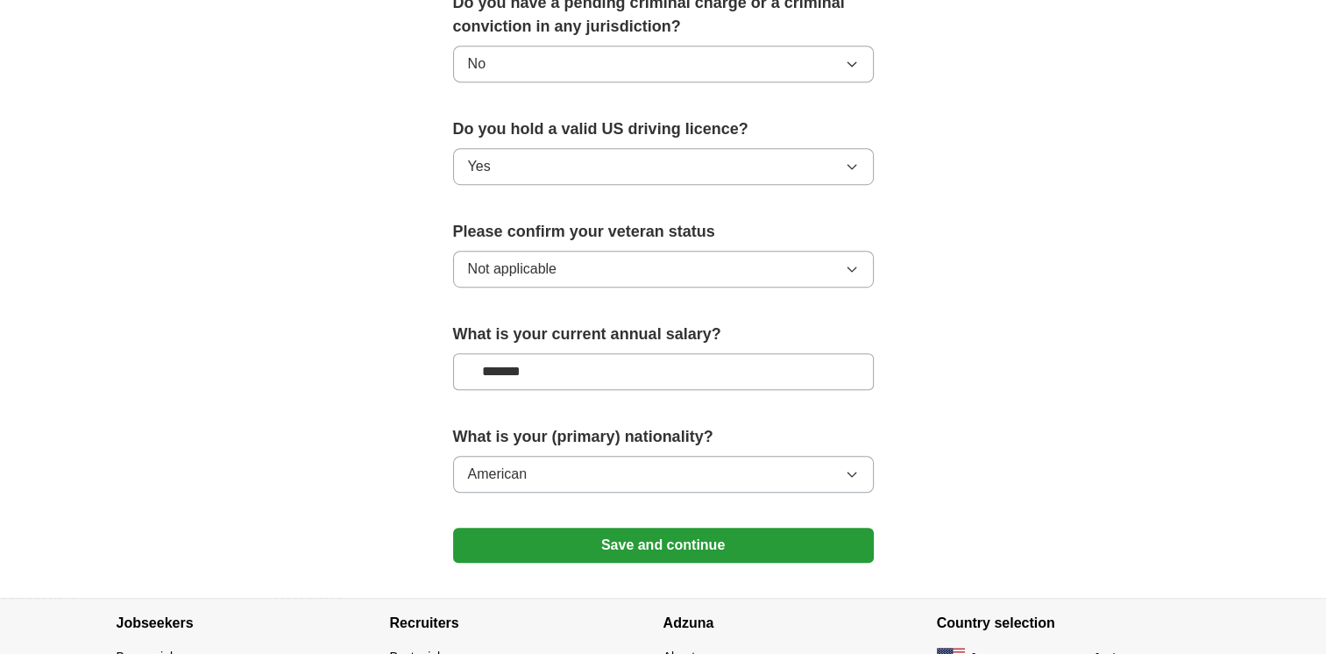
click at [568, 528] on button "Save and continue" at bounding box center [663, 545] width 421 height 35
